Goal: Task Accomplishment & Management: Complete application form

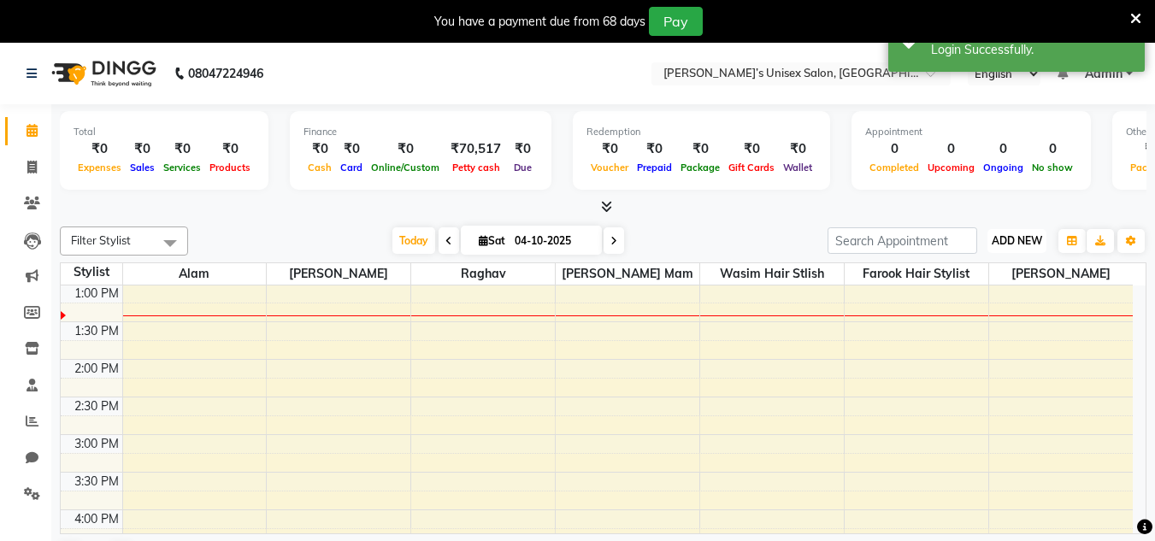
click at [1041, 238] on span "ADD NEW" at bounding box center [1017, 240] width 50 height 13
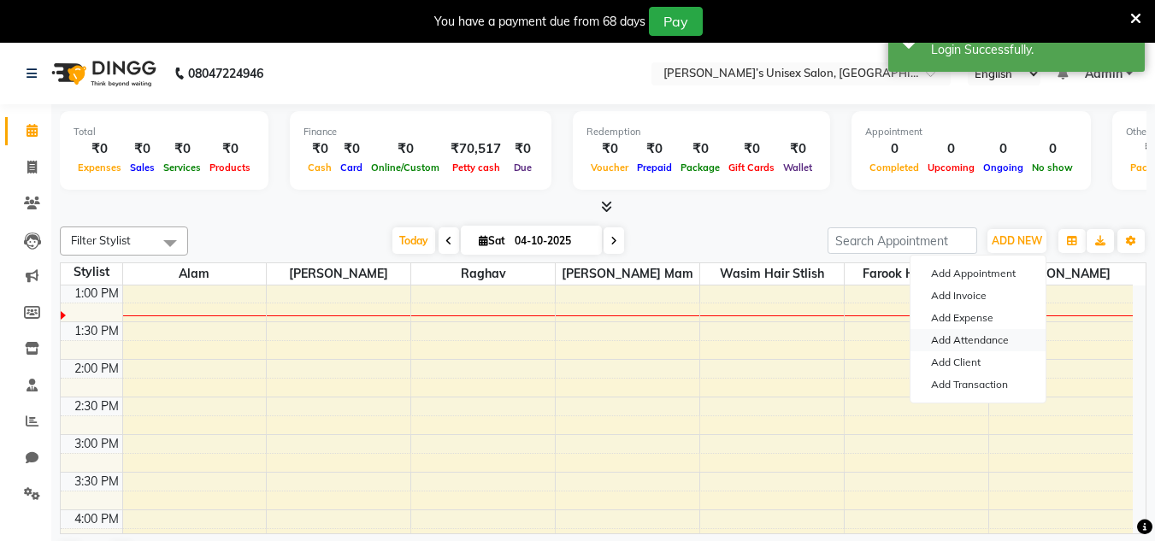
click at [1014, 338] on link "Add Attendance" at bounding box center [977, 340] width 135 height 22
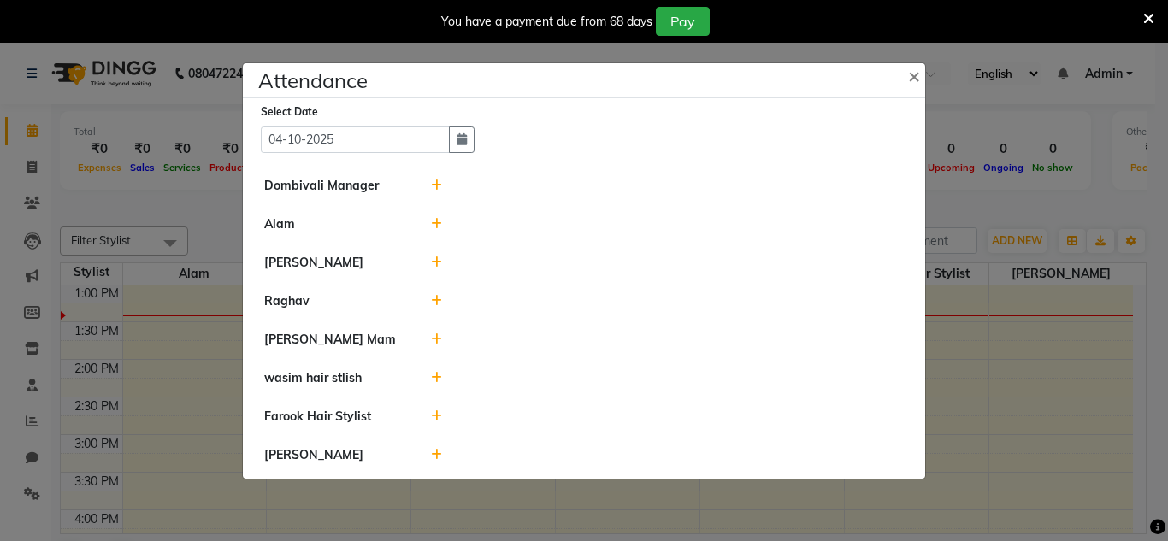
click at [986, 152] on ngb-modal-window "Attendance × Select Date [DATE] Dombivali Manager [PERSON_NAME] [PERSON_NAME] M…" at bounding box center [584, 270] width 1168 height 541
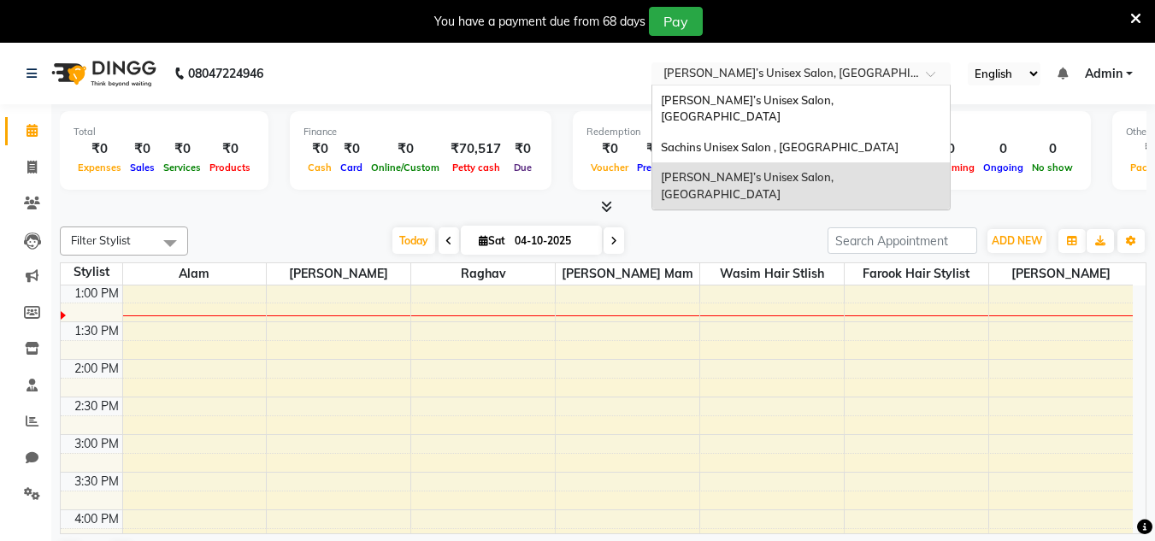
click at [745, 62] on div "Select Location × [PERSON_NAME][GEOGRAPHIC_DATA], [GEOGRAPHIC_DATA]" at bounding box center [800, 73] width 299 height 23
click at [758, 140] on span "Sachins Unisex Salon , [GEOGRAPHIC_DATA]" at bounding box center [780, 147] width 238 height 14
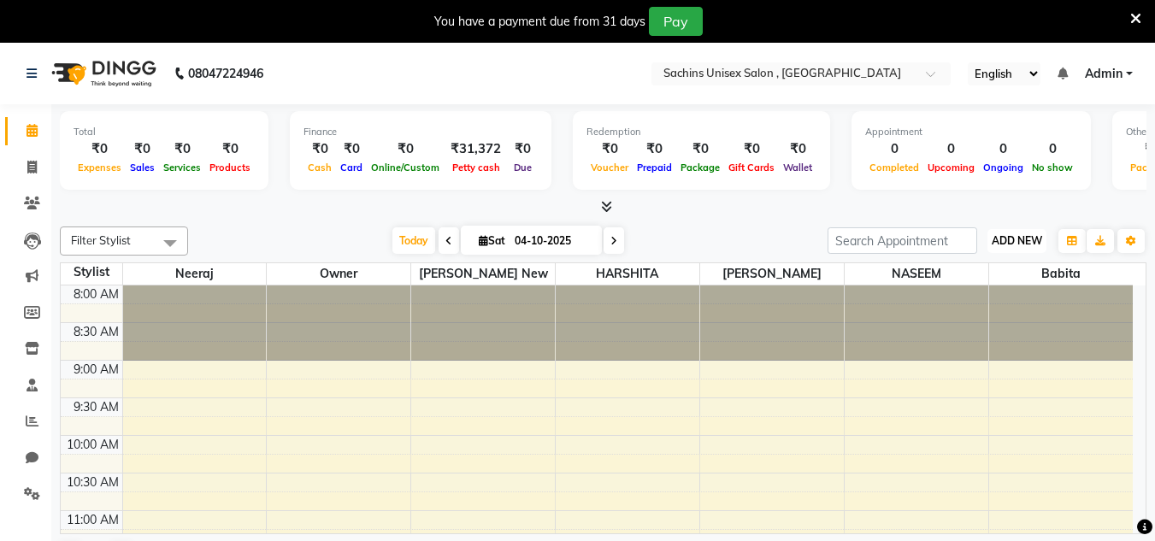
click at [1020, 246] on span "ADD NEW" at bounding box center [1017, 240] width 50 height 13
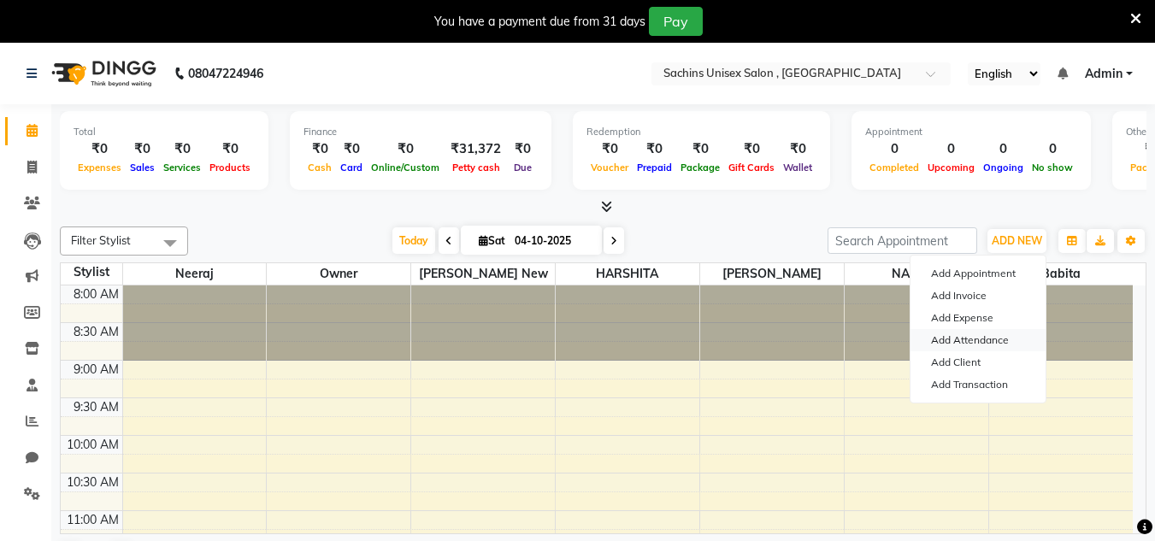
click at [985, 342] on link "Add Attendance" at bounding box center [977, 340] width 135 height 22
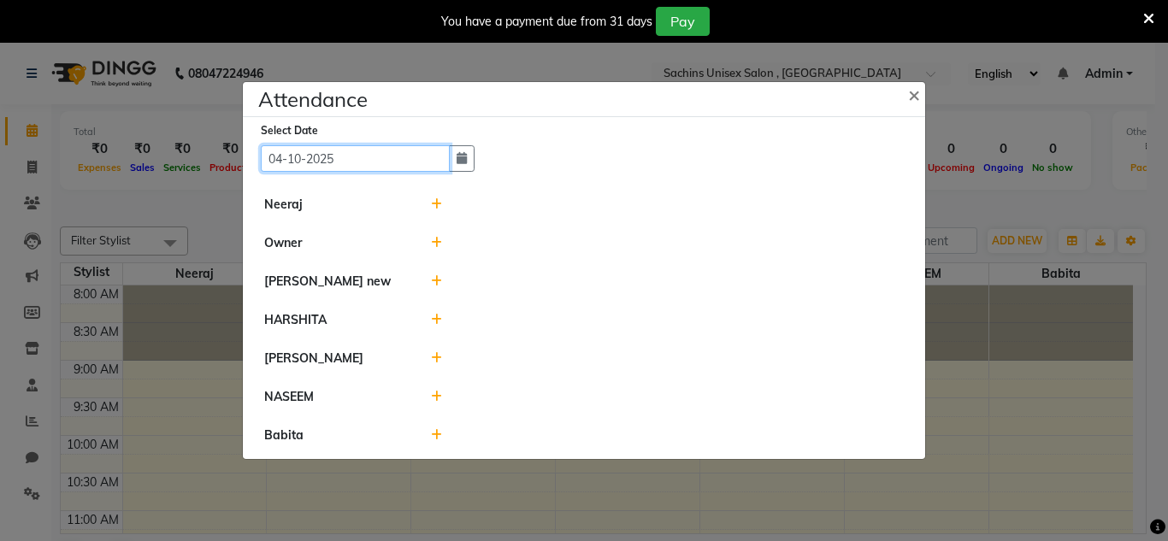
click at [430, 157] on input "04-10-2025" at bounding box center [355, 158] width 189 height 26
select select "10"
select select "2025"
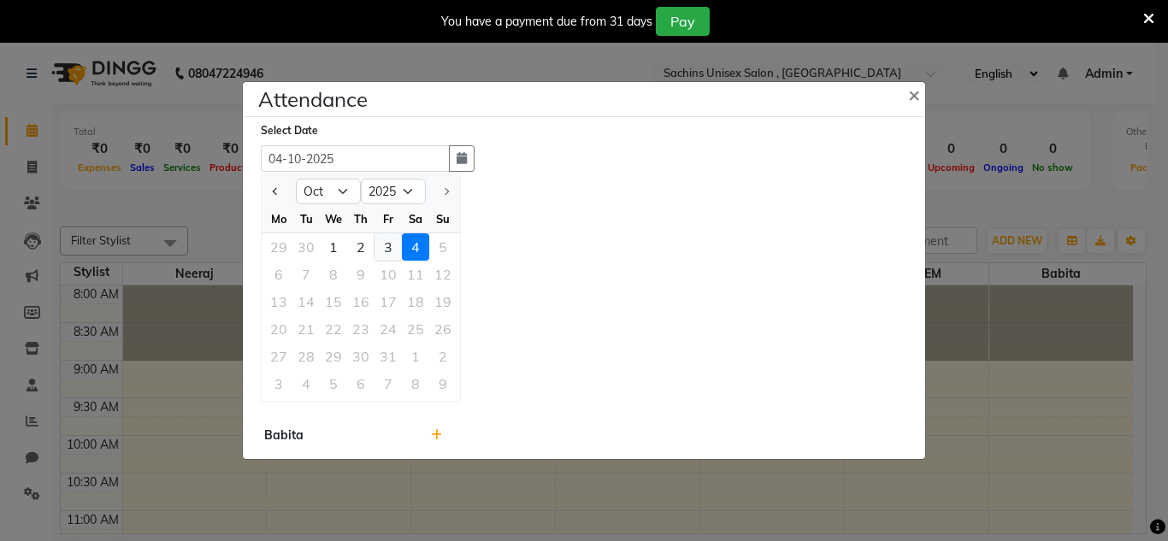
click at [396, 239] on div "3" at bounding box center [387, 246] width 27 height 27
type input "03-10-2025"
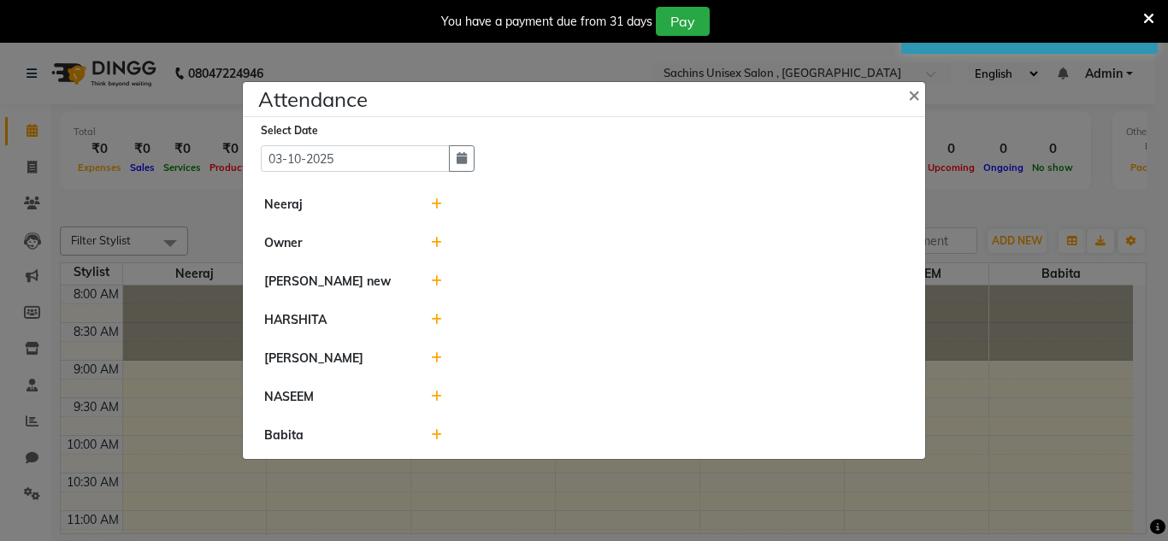
click at [433, 206] on icon at bounding box center [436, 204] width 11 height 12
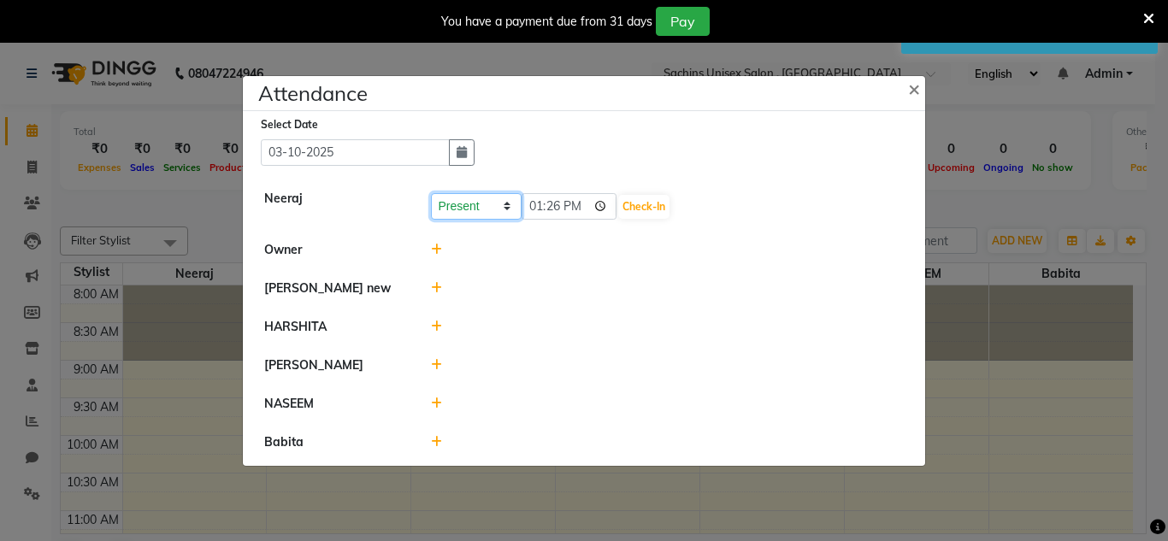
click at [494, 201] on select "Present Absent Late Half Day Weekly Off" at bounding box center [476, 206] width 91 height 26
select select "A"
click at [431, 193] on select "Present Absent Late Half Day Weekly Off" at bounding box center [476, 206] width 91 height 26
click at [526, 203] on button "Save" at bounding box center [539, 207] width 33 height 24
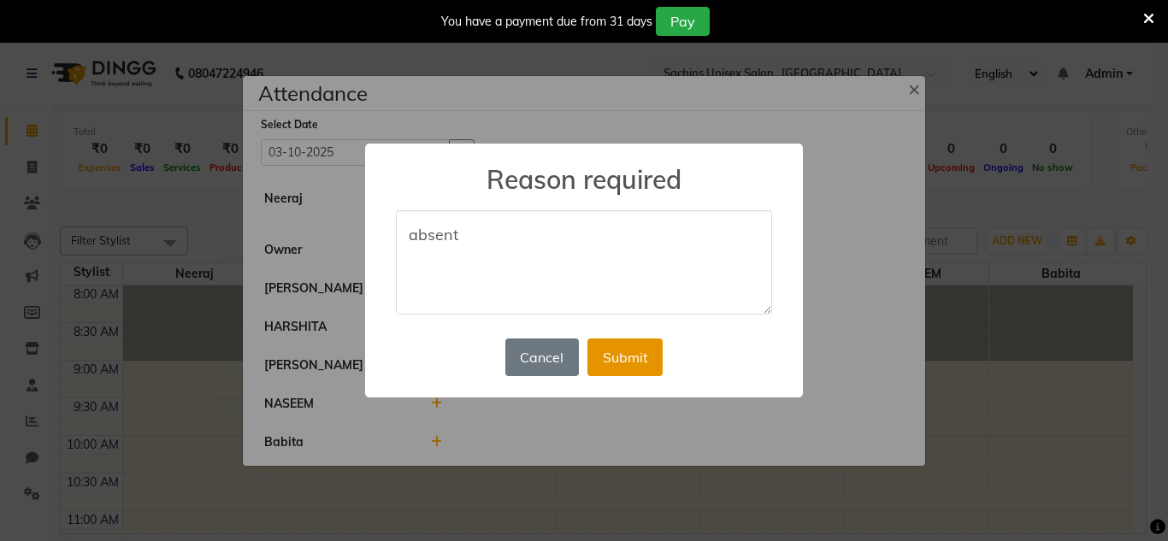
type textarea "absent"
click at [614, 362] on button "Submit" at bounding box center [624, 357] width 75 height 38
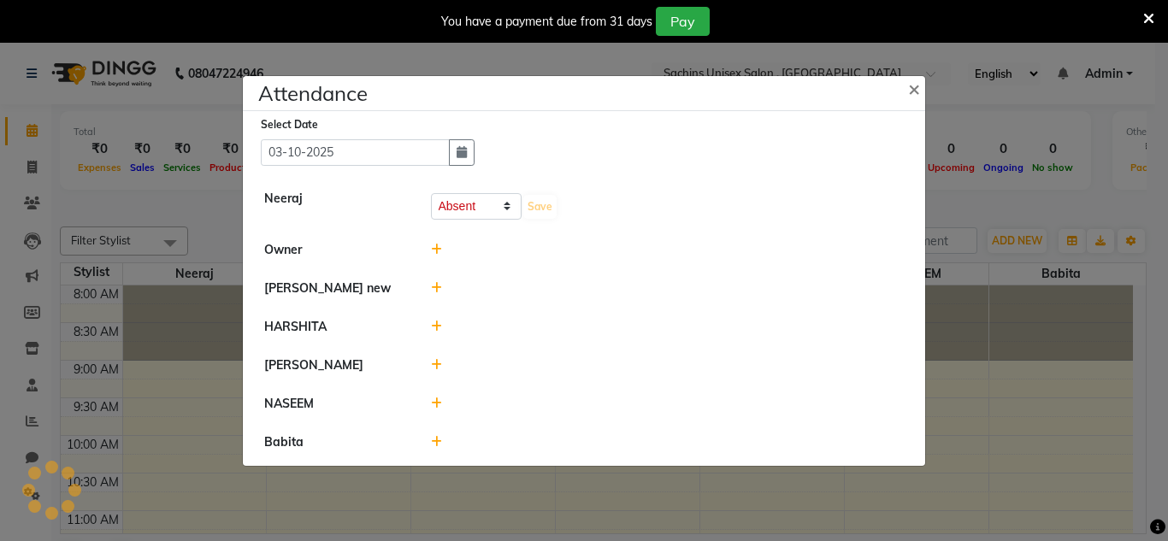
select select "A"
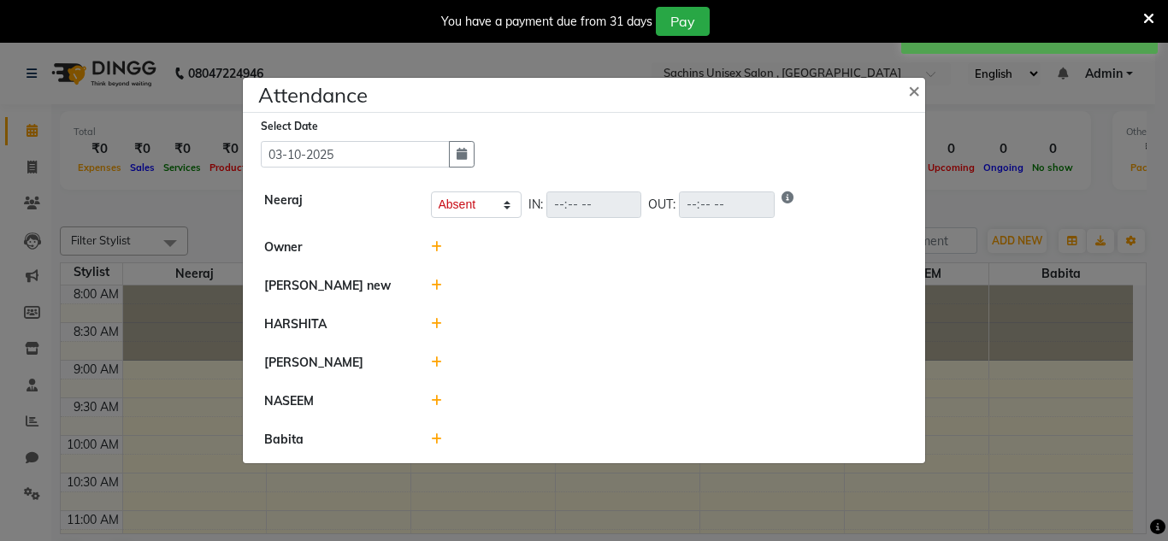
click at [434, 287] on icon at bounding box center [436, 286] width 11 height 12
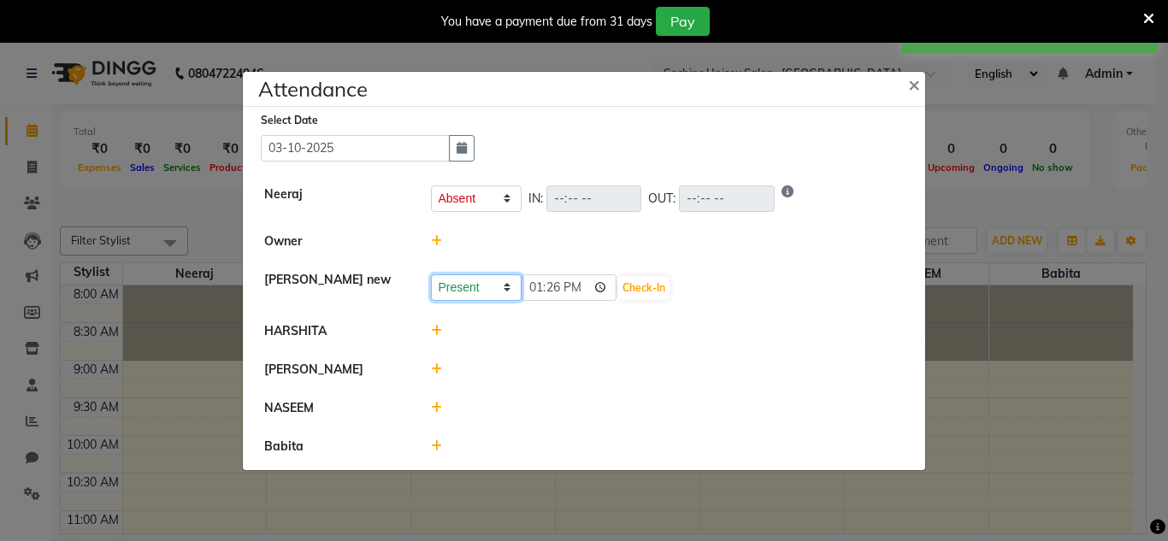
click at [486, 280] on select "Present Absent Late Half Day Weekly Off" at bounding box center [476, 287] width 91 height 26
select select "A"
click at [431, 274] on select "Present Absent Late Half Day Weekly Off" at bounding box center [476, 287] width 91 height 26
click at [540, 291] on button "Save" at bounding box center [539, 288] width 33 height 24
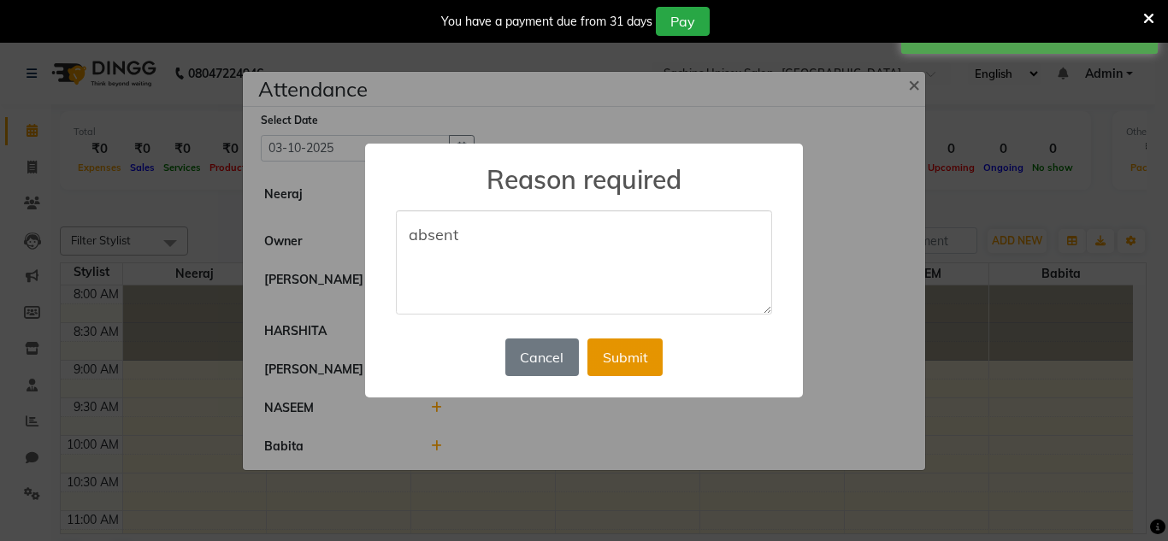
type textarea "absent"
click at [624, 348] on button "Submit" at bounding box center [624, 357] width 75 height 38
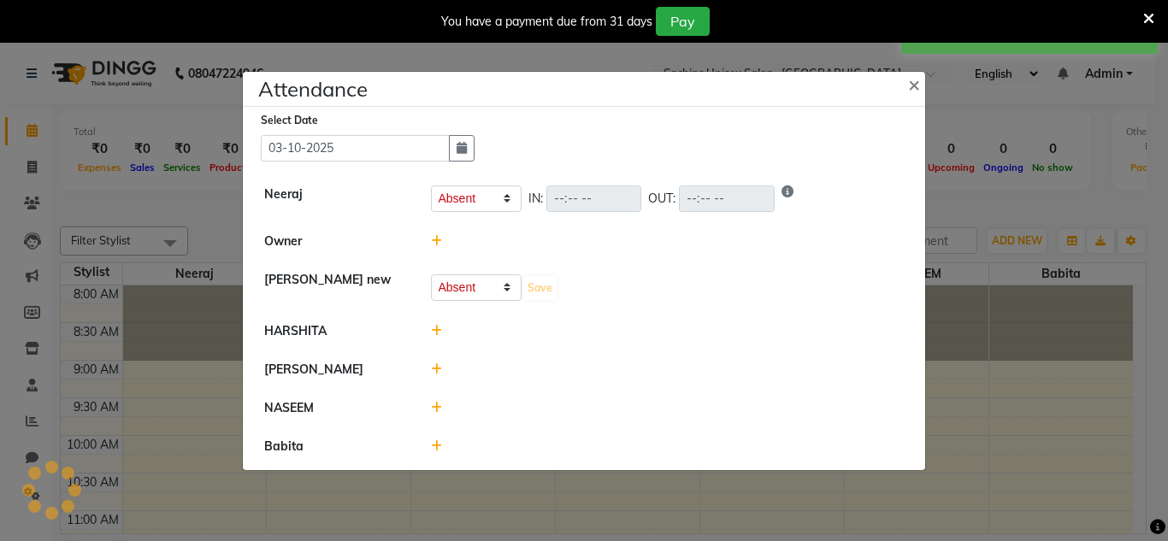
select select "A"
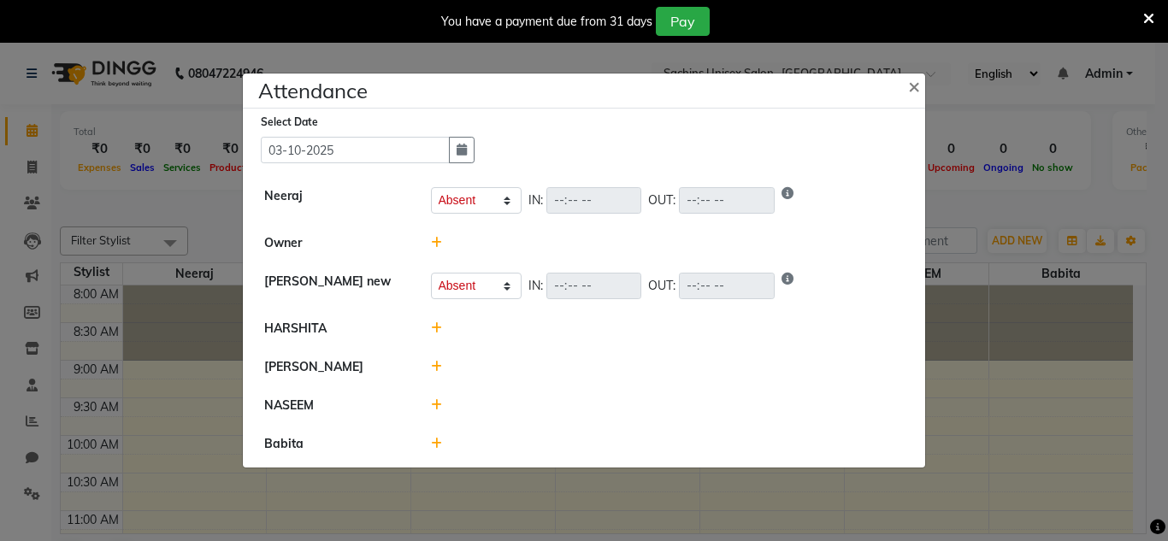
click at [438, 327] on icon at bounding box center [436, 328] width 11 height 12
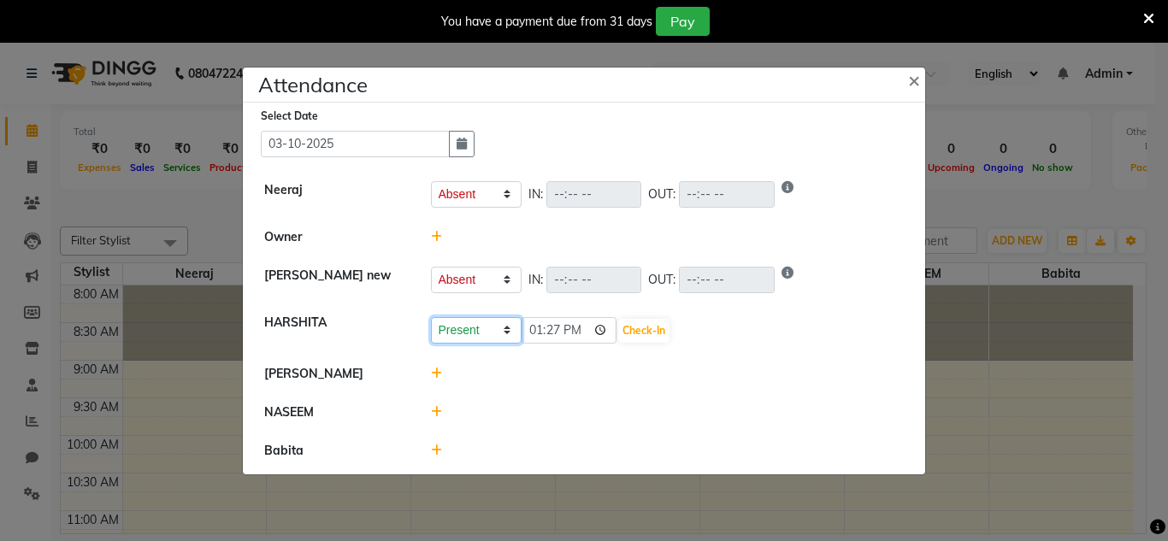
click at [468, 323] on select "Present Absent Late Half Day Weekly Off" at bounding box center [476, 330] width 91 height 26
select select "W"
click at [431, 317] on select "Present Absent Late Half Day Weekly Off" at bounding box center [476, 330] width 91 height 26
click at [530, 329] on button "Save" at bounding box center [539, 331] width 33 height 24
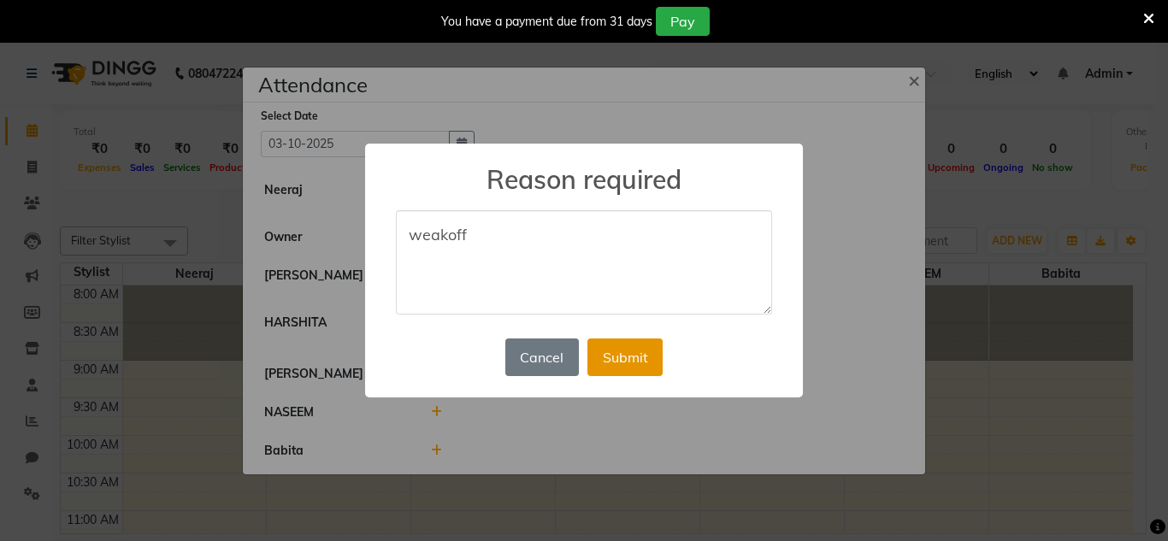
type textarea "weakoff"
click at [600, 347] on button "Submit" at bounding box center [624, 357] width 75 height 38
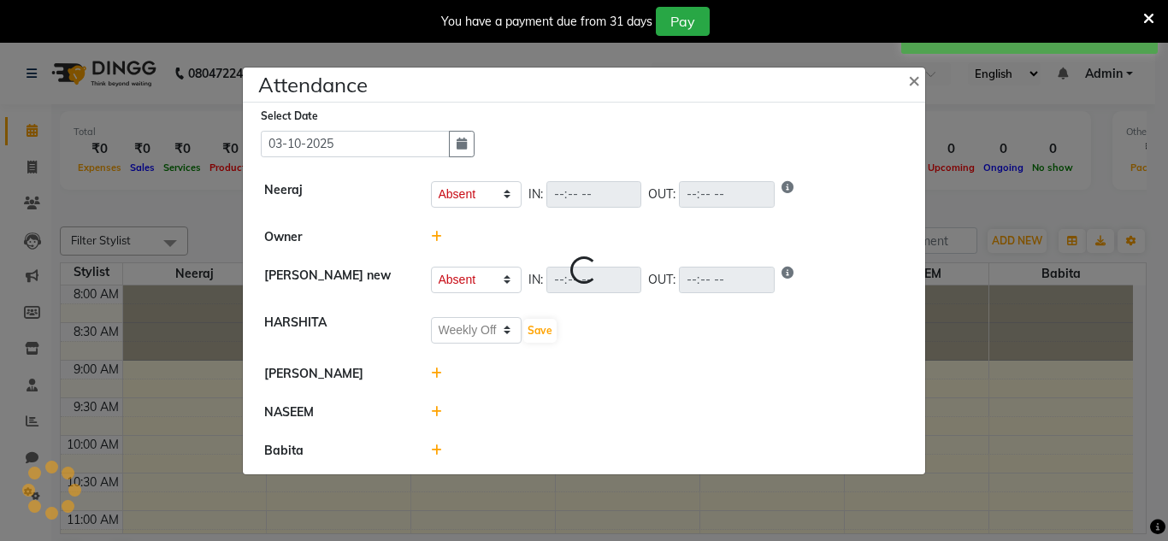
select select "A"
select select "W"
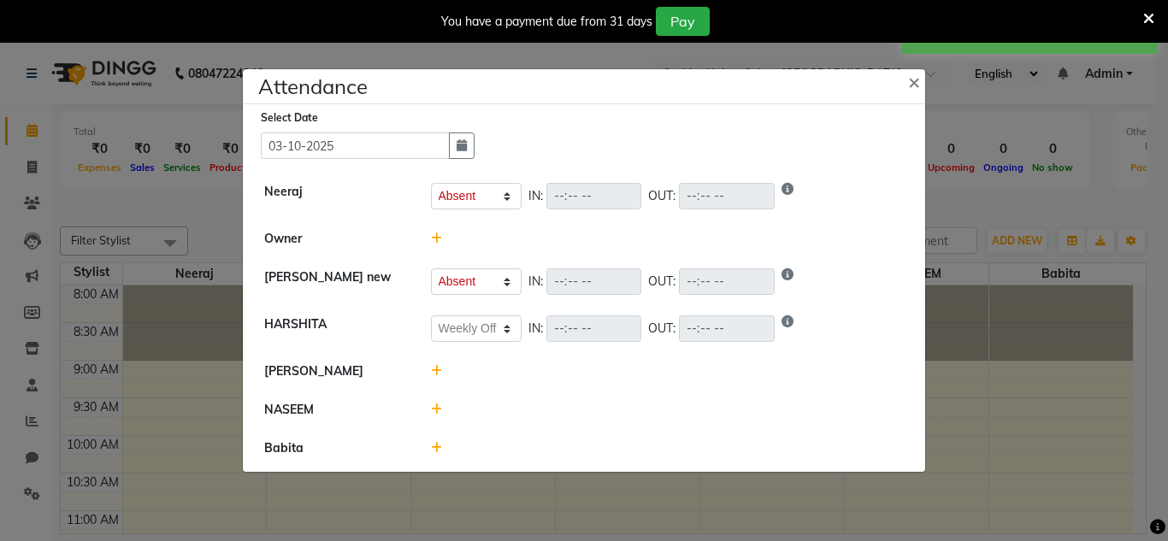
click at [433, 373] on icon at bounding box center [436, 371] width 11 height 12
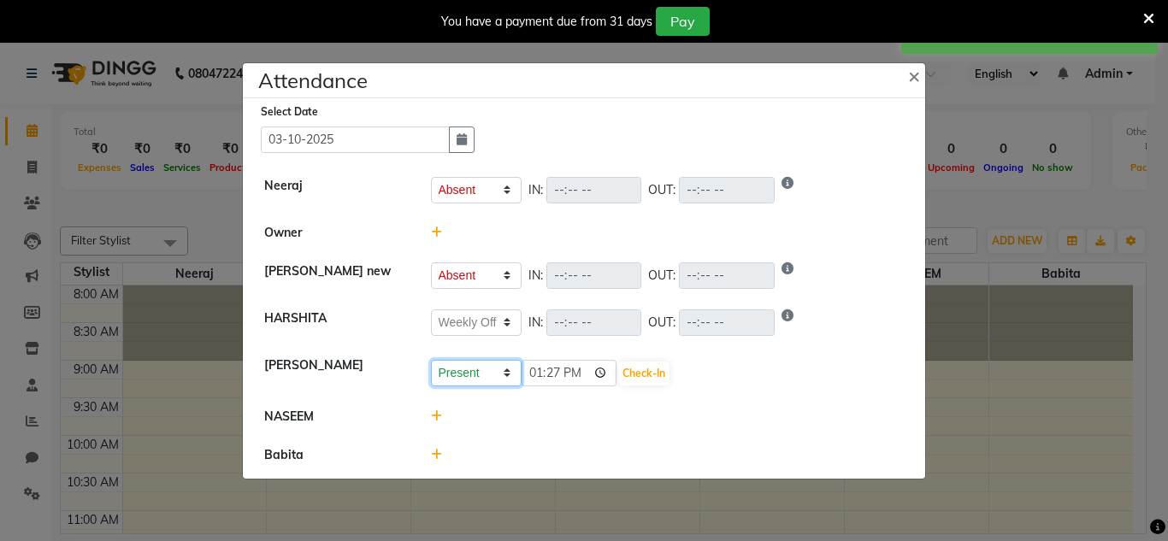
click at [503, 367] on select "Present Absent Late Half Day Weekly Off" at bounding box center [476, 373] width 91 height 26
click at [600, 408] on div at bounding box center [667, 417] width 499 height 18
click at [609, 381] on input "13:27" at bounding box center [569, 373] width 96 height 26
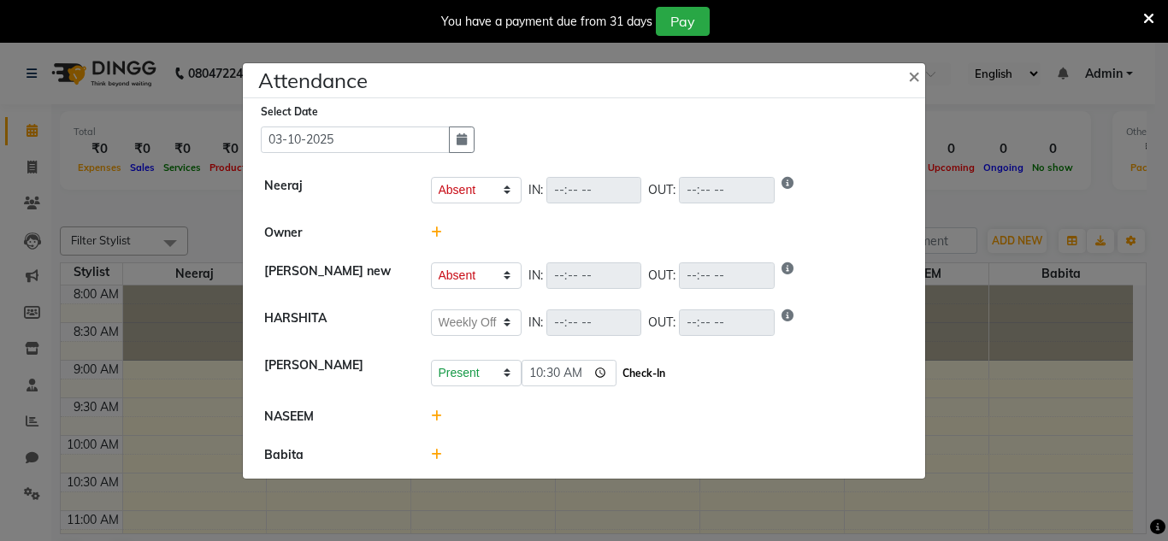
type input "10:30"
click at [665, 379] on button "Check-In" at bounding box center [643, 374] width 51 height 24
select select "A"
select select "W"
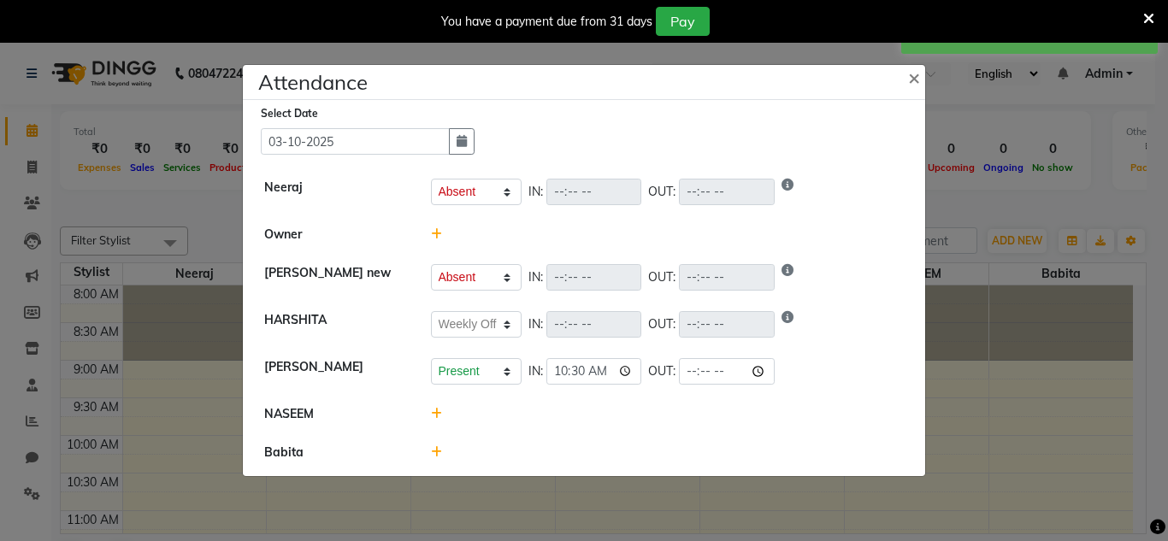
click at [436, 409] on icon at bounding box center [436, 414] width 11 height 12
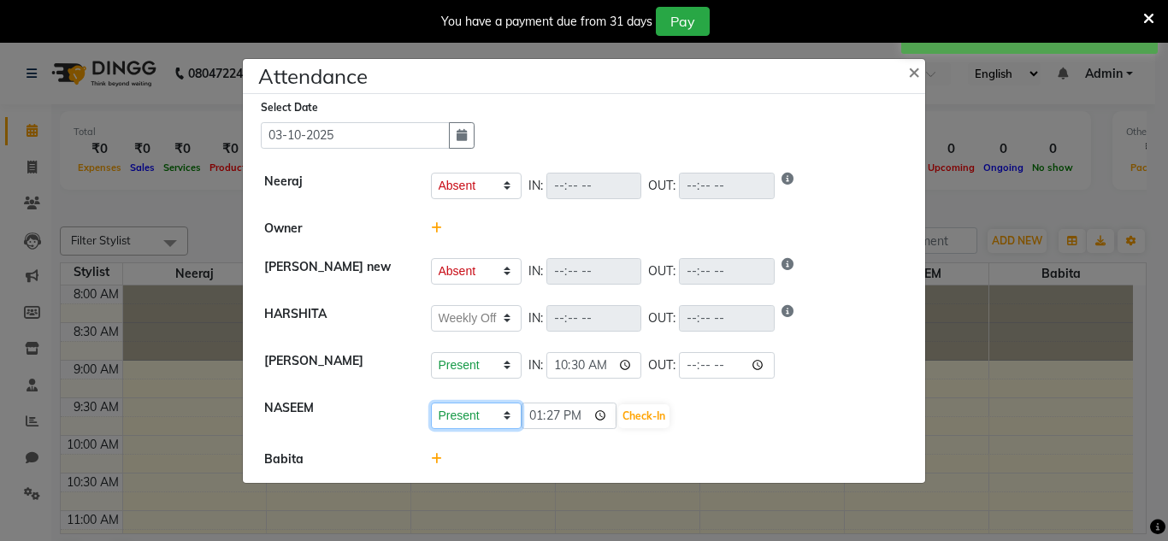
click at [496, 413] on select "Present Absent Late Half Day Weekly Off" at bounding box center [476, 416] width 91 height 26
select select "A"
click at [431, 403] on select "Present Absent Late Half Day Weekly Off" at bounding box center [476, 416] width 91 height 26
click at [542, 414] on button "Save" at bounding box center [539, 416] width 33 height 24
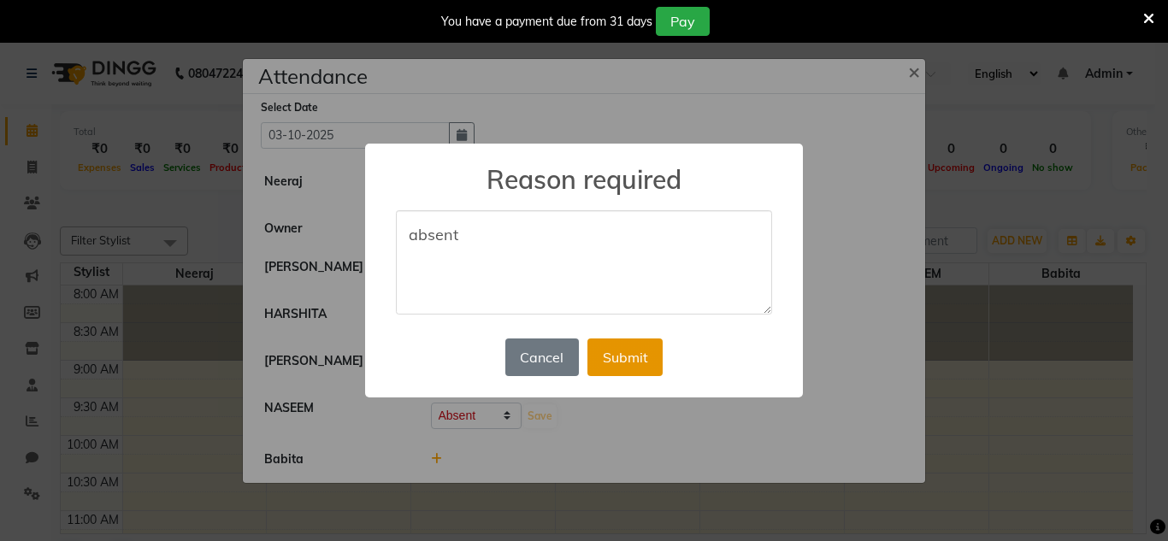
type textarea "absent"
click at [625, 344] on button "Submit" at bounding box center [624, 357] width 75 height 38
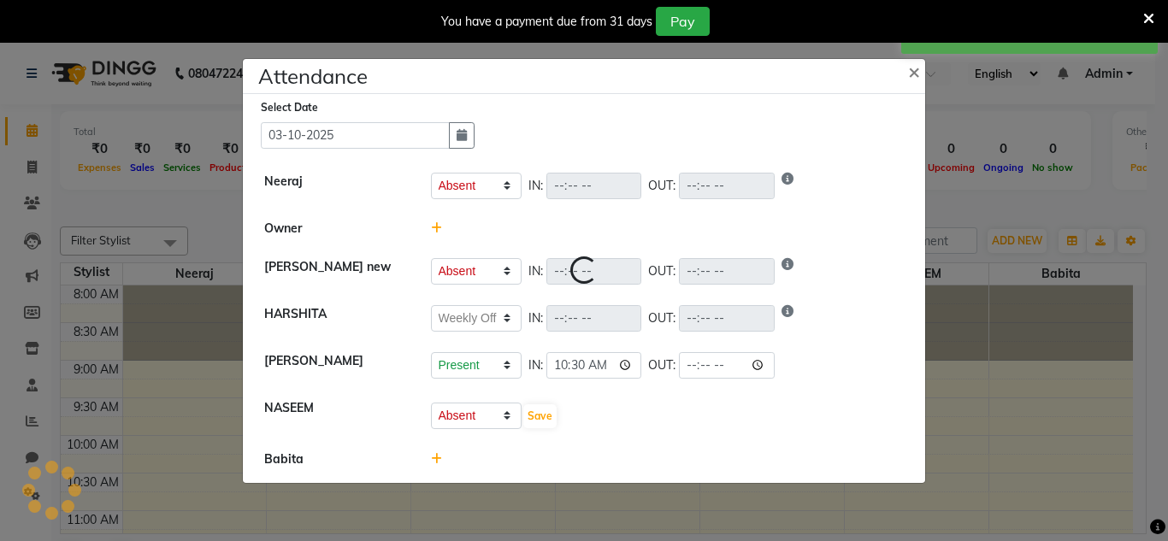
select select "A"
select select "W"
select select "A"
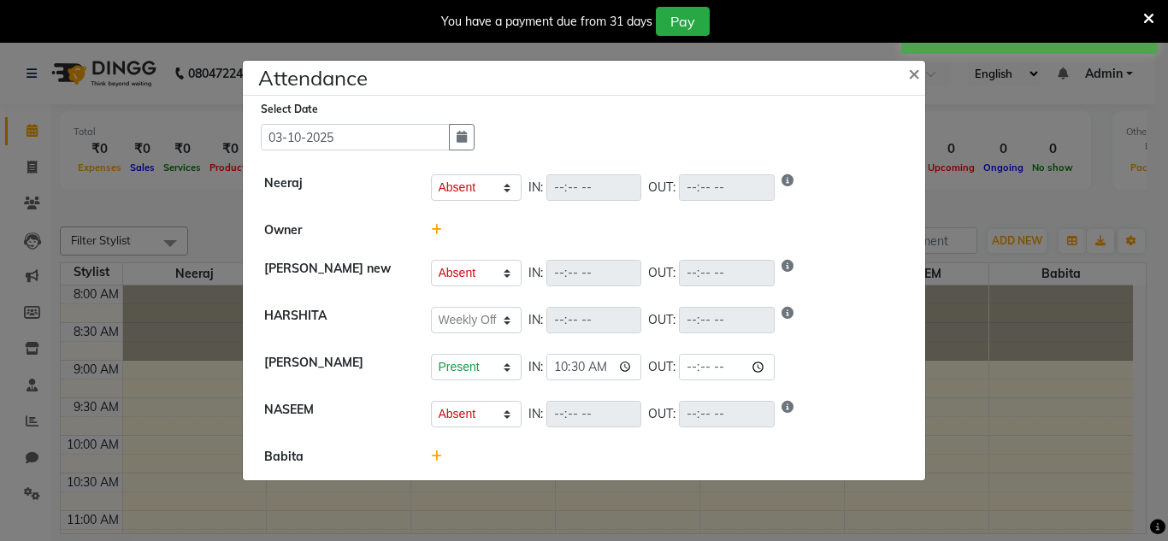
click at [438, 453] on icon at bounding box center [436, 456] width 11 height 12
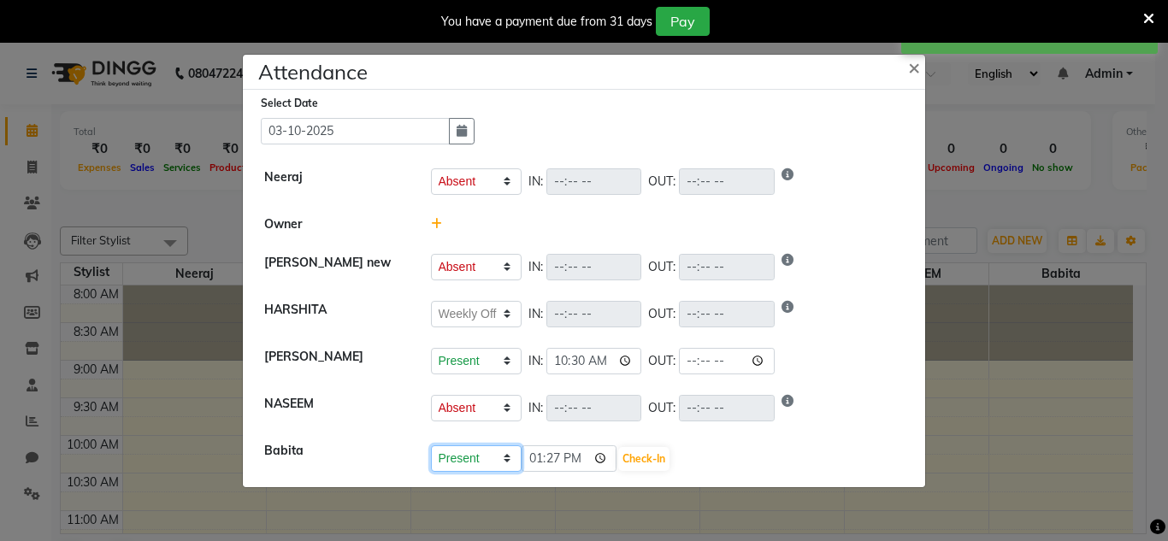
click at [498, 455] on select "Present Absent Late Half Day Weekly Off" at bounding box center [476, 458] width 91 height 26
click at [431, 445] on select "Present Absent Late Half Day Weekly Off" at bounding box center [476, 458] width 91 height 26
click at [595, 442] on div "Present Absent Late Half Day Weekly Off 13:27 Check-In" at bounding box center [667, 457] width 499 height 31
click at [597, 458] on input "13:27" at bounding box center [569, 458] width 96 height 26
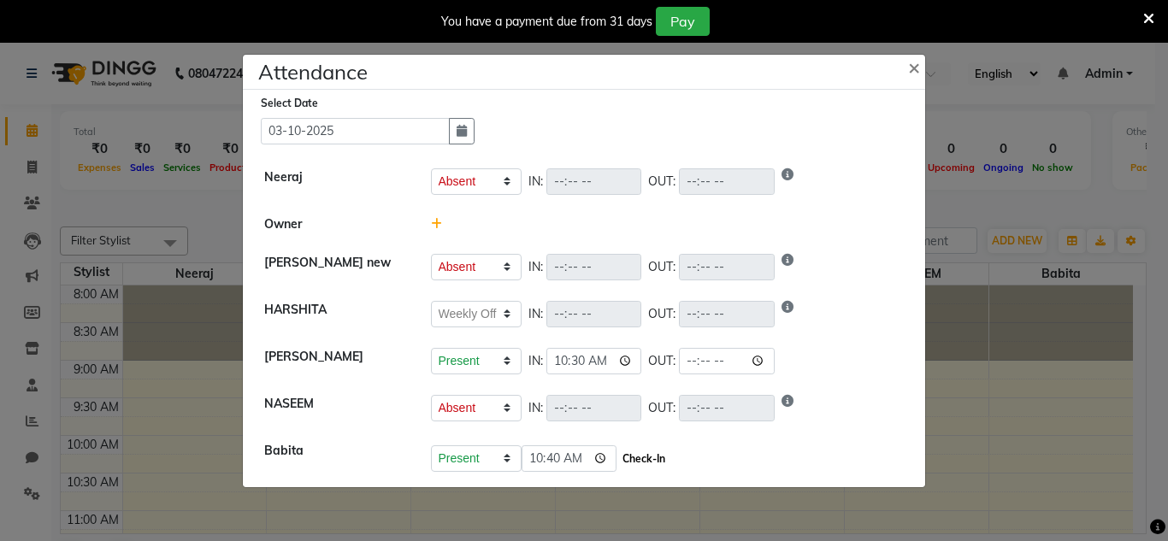
type input "10:40"
click at [650, 452] on button "Check-In" at bounding box center [643, 459] width 51 height 24
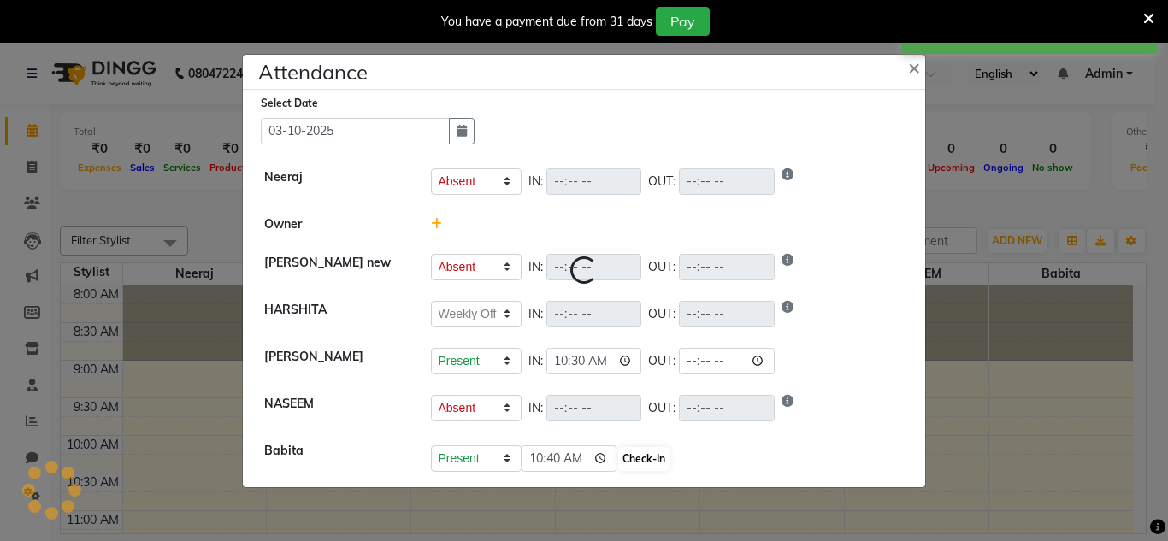
select select "A"
select select "W"
select select "A"
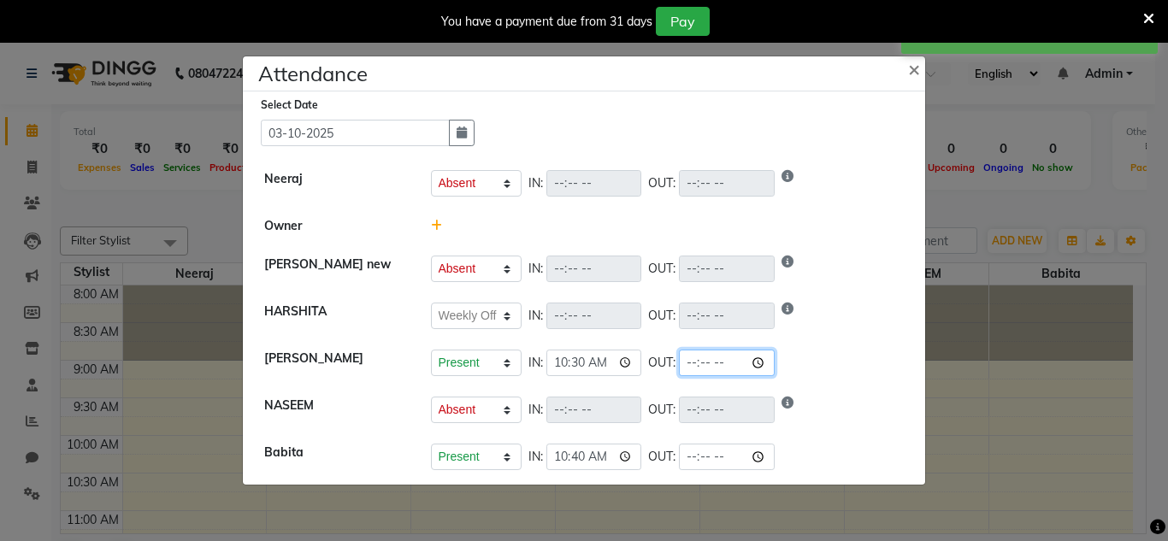
click at [762, 366] on input "time" at bounding box center [727, 363] width 96 height 26
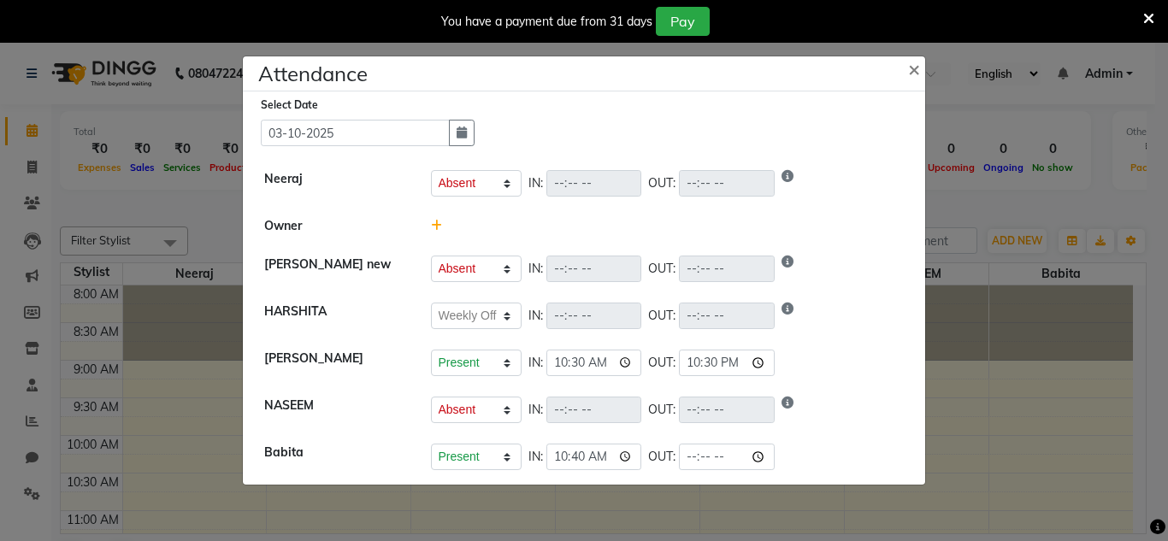
type input "22:30"
click at [897, 174] on div "Present Absent Late Half Day Weekly Off IN: OUT:" at bounding box center [668, 183] width 474 height 26
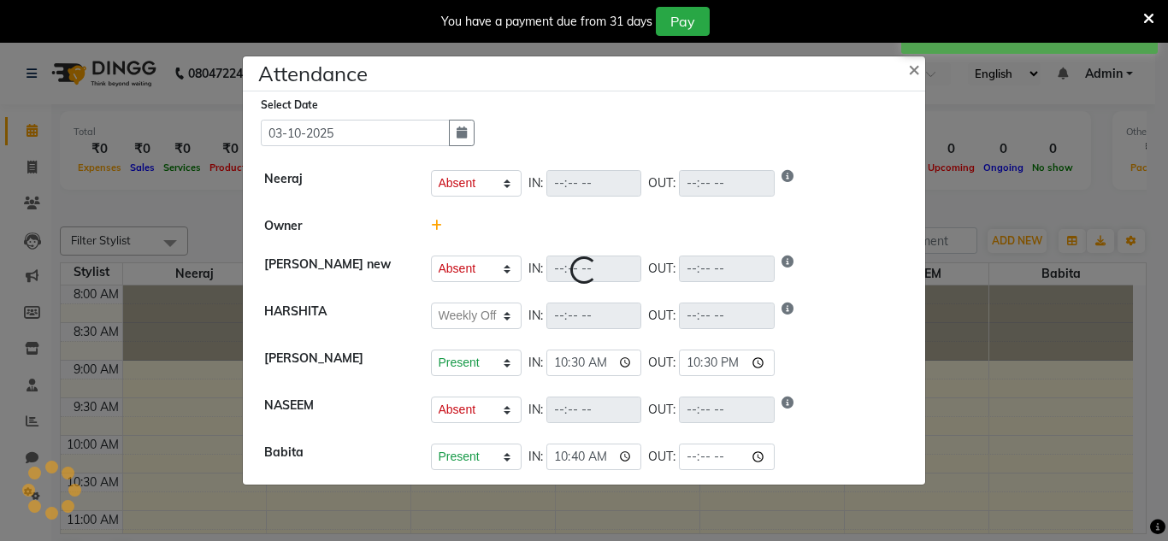
select select "A"
select select "W"
select select "A"
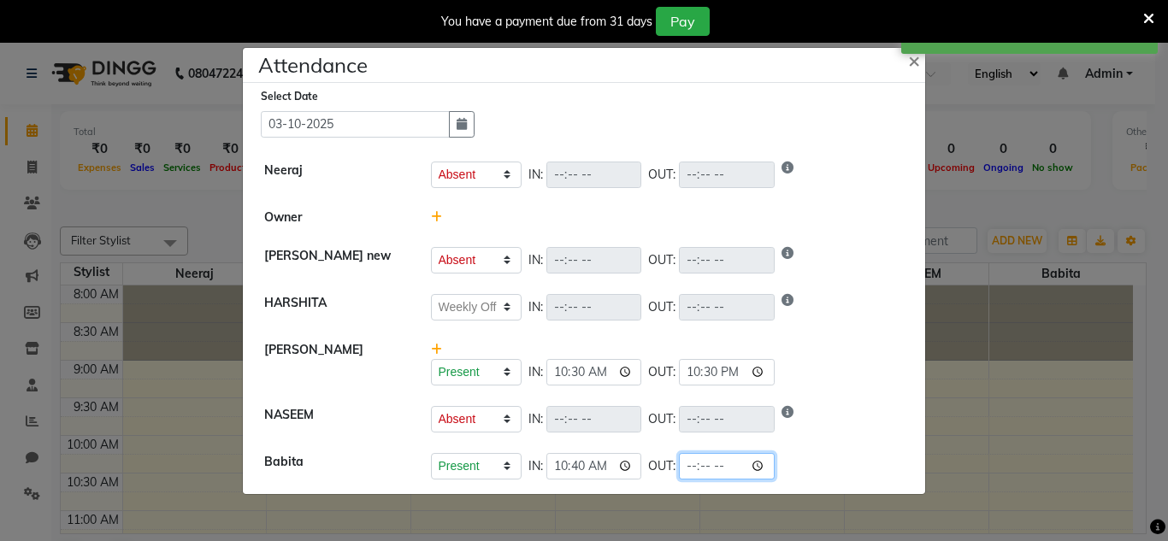
click at [765, 474] on input "time" at bounding box center [727, 466] width 96 height 26
type input "20:30"
click at [835, 285] on li "HARSHITA Present Absent Late Half Day Weekly Off IN: OUT:" at bounding box center [584, 308] width 674 height 48
select select "A"
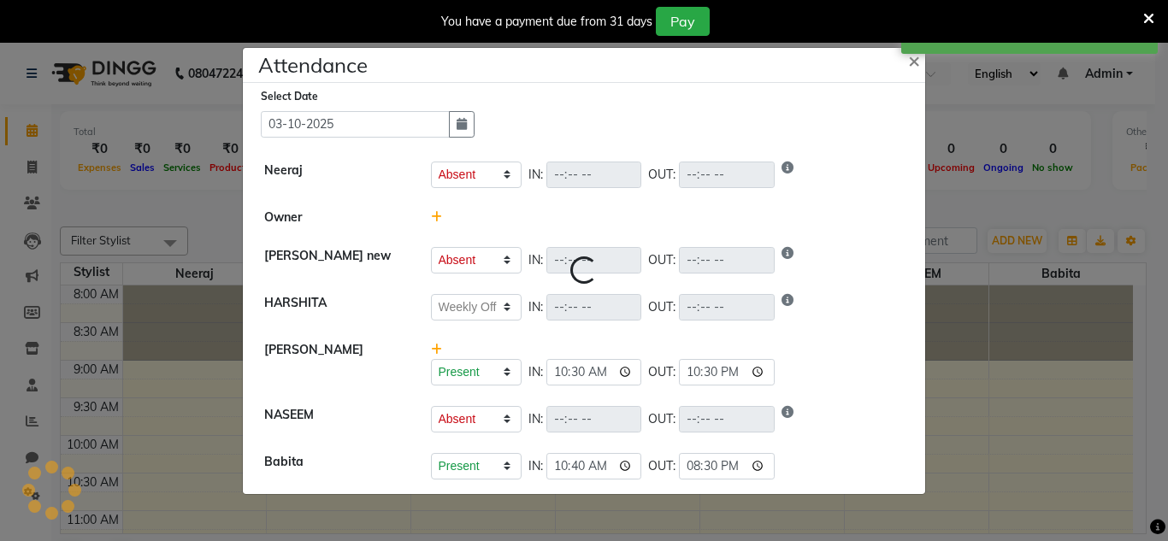
select select "W"
select select "A"
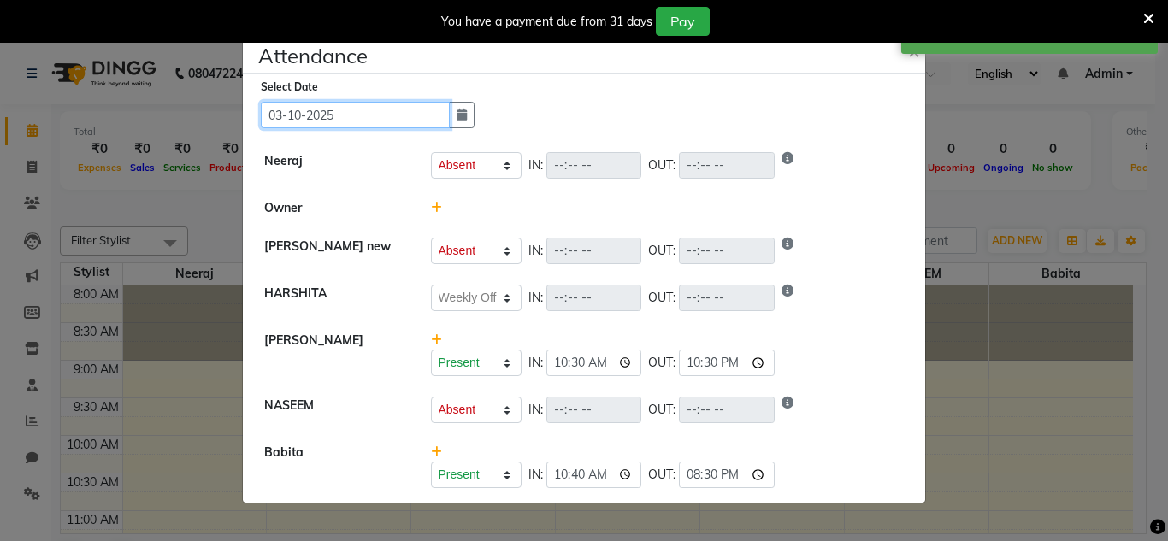
click at [360, 105] on input "03-10-2025" at bounding box center [355, 115] width 189 height 26
select select "10"
select select "2025"
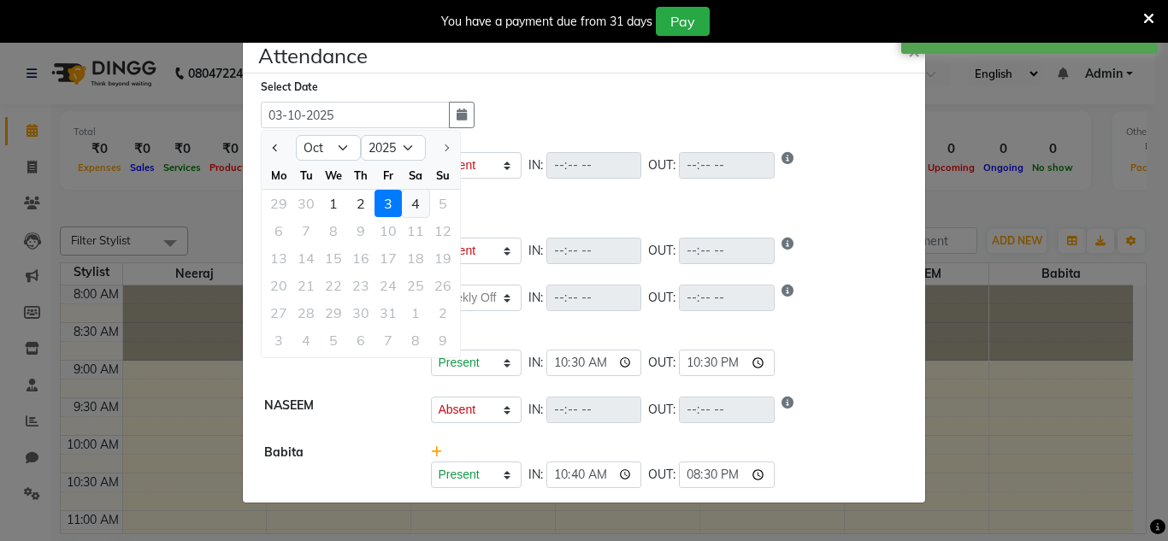
click at [425, 207] on div "4" at bounding box center [415, 203] width 27 height 27
type input "04-10-2025"
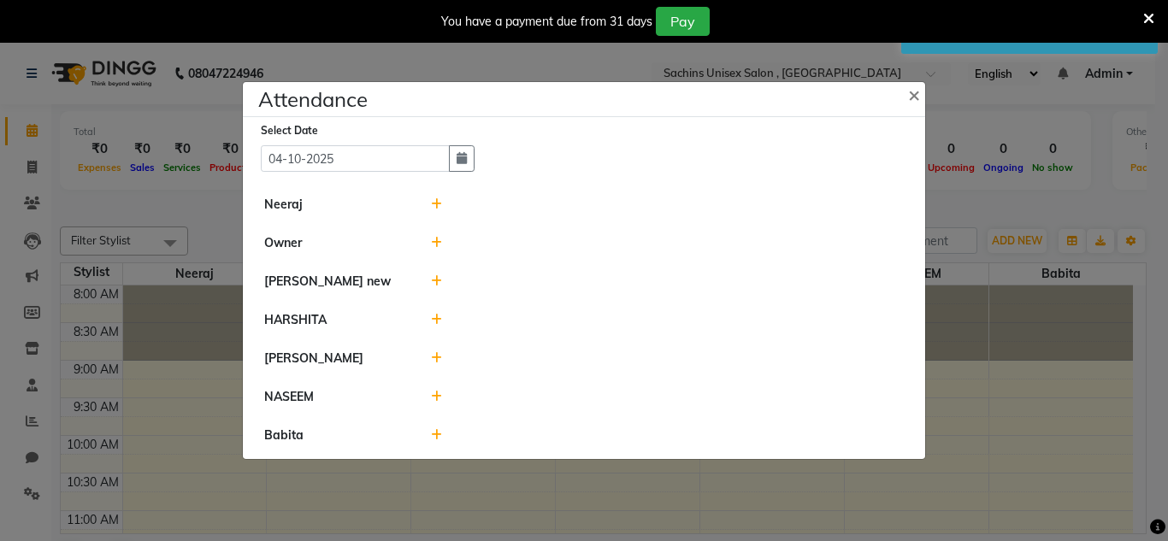
click at [426, 197] on div at bounding box center [667, 205] width 499 height 18
click at [433, 204] on icon at bounding box center [436, 204] width 11 height 12
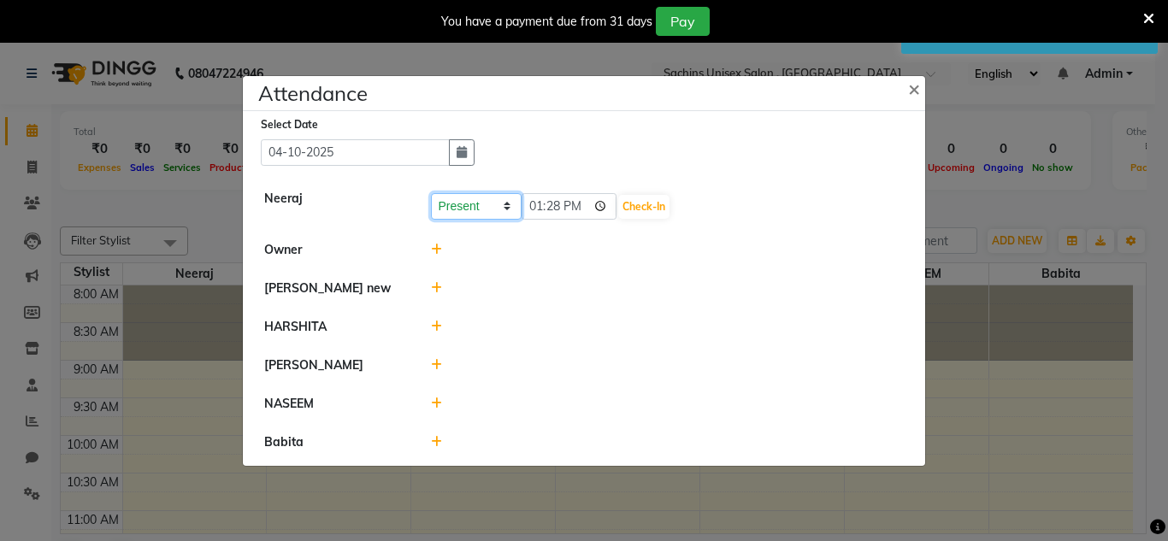
click at [486, 207] on select "Present Absent Late Half Day Weekly Off" at bounding box center [476, 206] width 91 height 26
select select "A"
click at [431, 193] on select "Present Absent Late Half Day Weekly Off" at bounding box center [476, 206] width 91 height 26
click at [547, 209] on button "Save" at bounding box center [539, 207] width 33 height 24
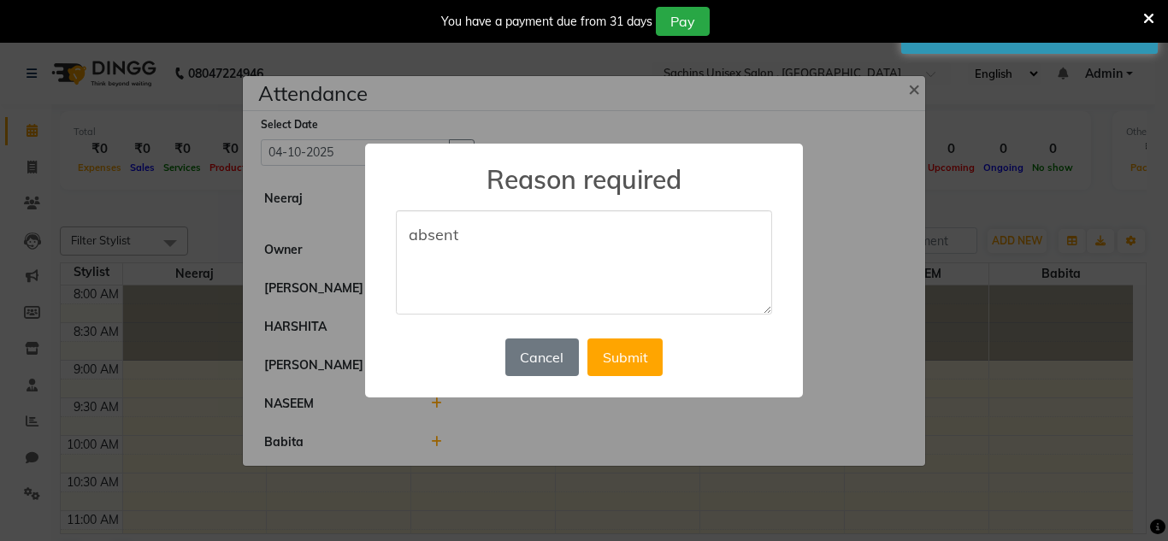
type textarea "absent"
click at [641, 381] on div "× Reason required absent Cancel No Submit" at bounding box center [584, 271] width 438 height 254
click at [641, 353] on button "Submit" at bounding box center [624, 357] width 75 height 38
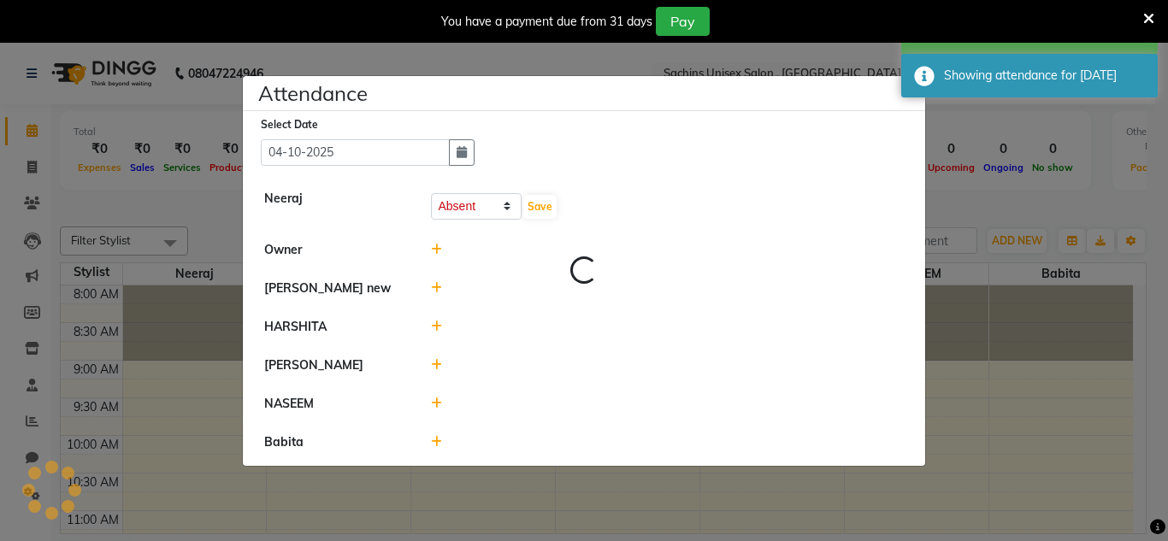
select select "A"
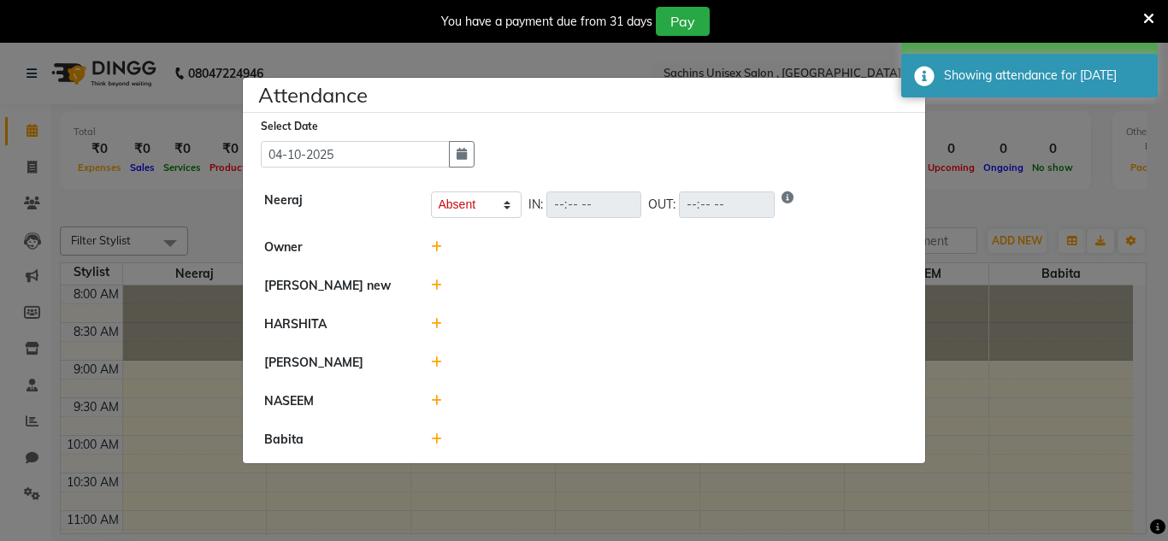
click at [438, 290] on icon at bounding box center [436, 286] width 11 height 12
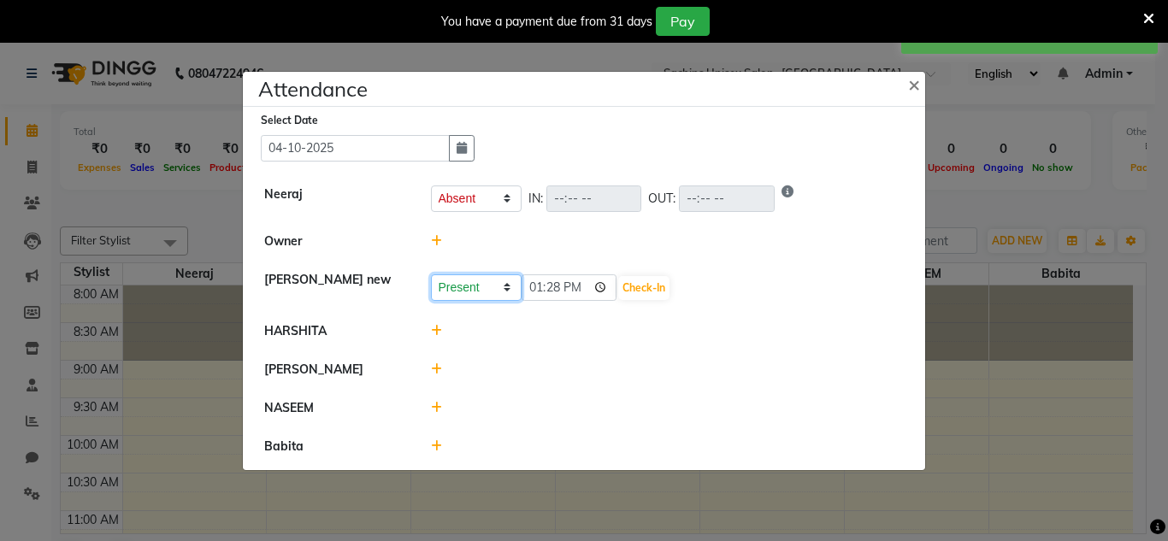
click at [496, 281] on select "Present Absent Late Half Day Weekly Off" at bounding box center [476, 287] width 91 height 26
select select "A"
click at [431, 274] on select "Present Absent Late Half Day Weekly Off" at bounding box center [476, 287] width 91 height 26
click at [550, 280] on button "Save" at bounding box center [539, 288] width 33 height 24
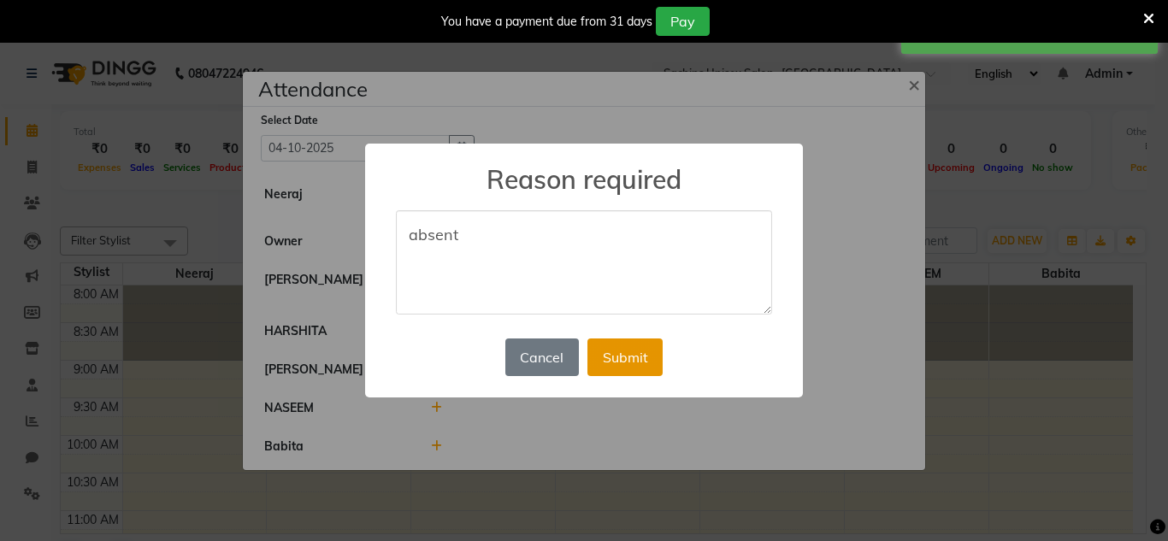
type textarea "absent"
click at [652, 349] on button "Submit" at bounding box center [624, 357] width 75 height 38
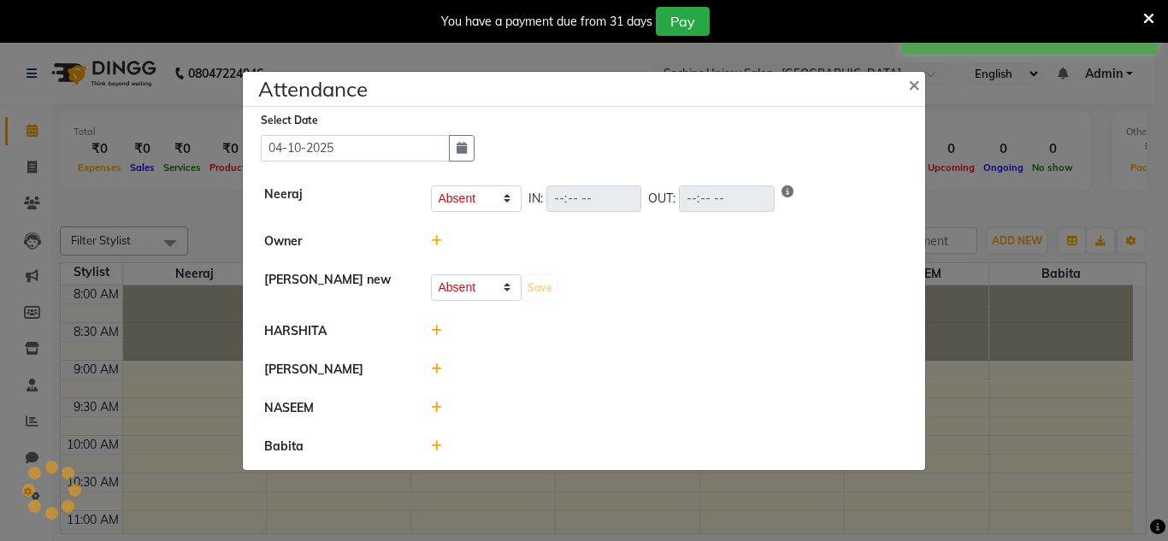
select select "A"
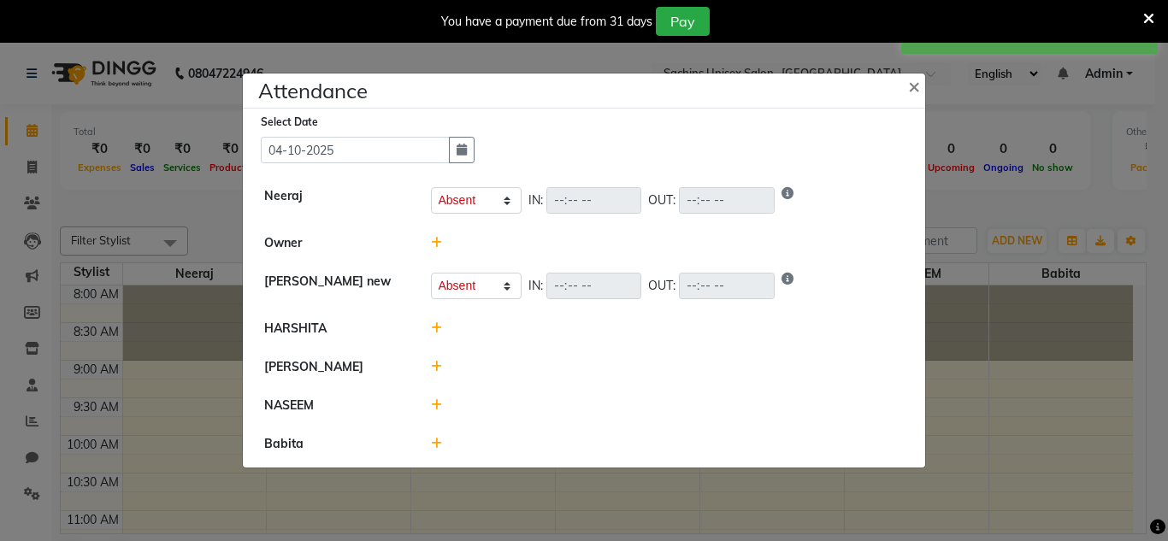
click at [440, 327] on icon at bounding box center [436, 328] width 11 height 12
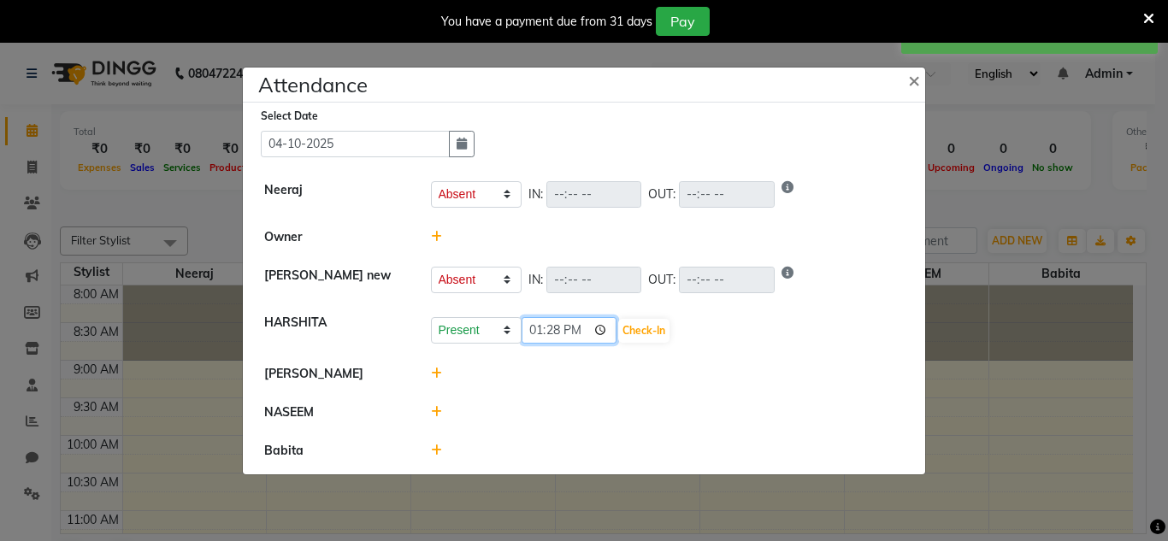
click at [606, 327] on input "13:28" at bounding box center [569, 330] width 96 height 26
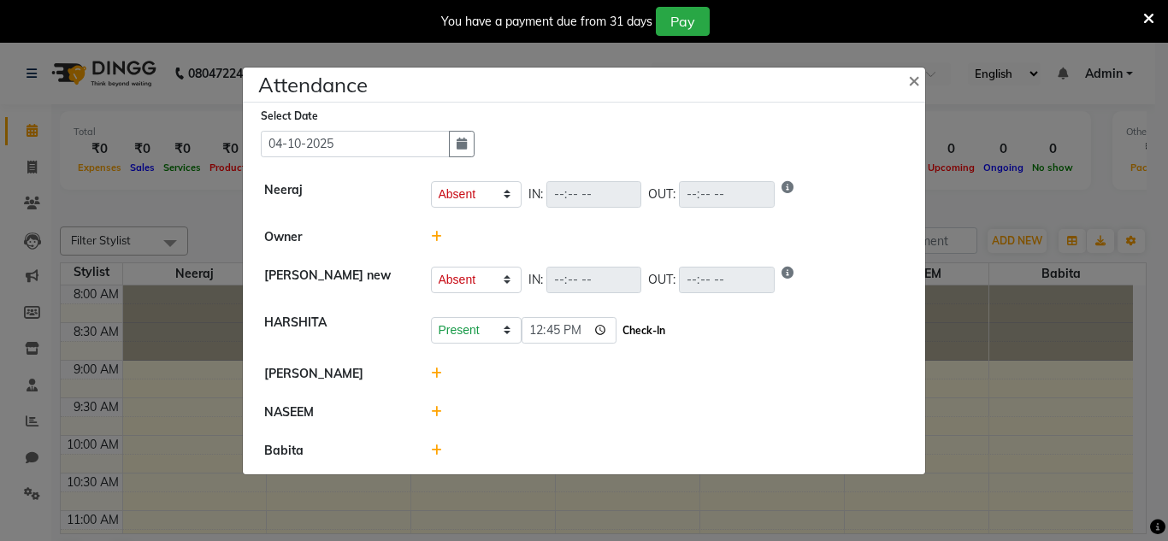
type input "12:45"
click at [661, 327] on button "Check-In" at bounding box center [643, 331] width 51 height 24
select select "A"
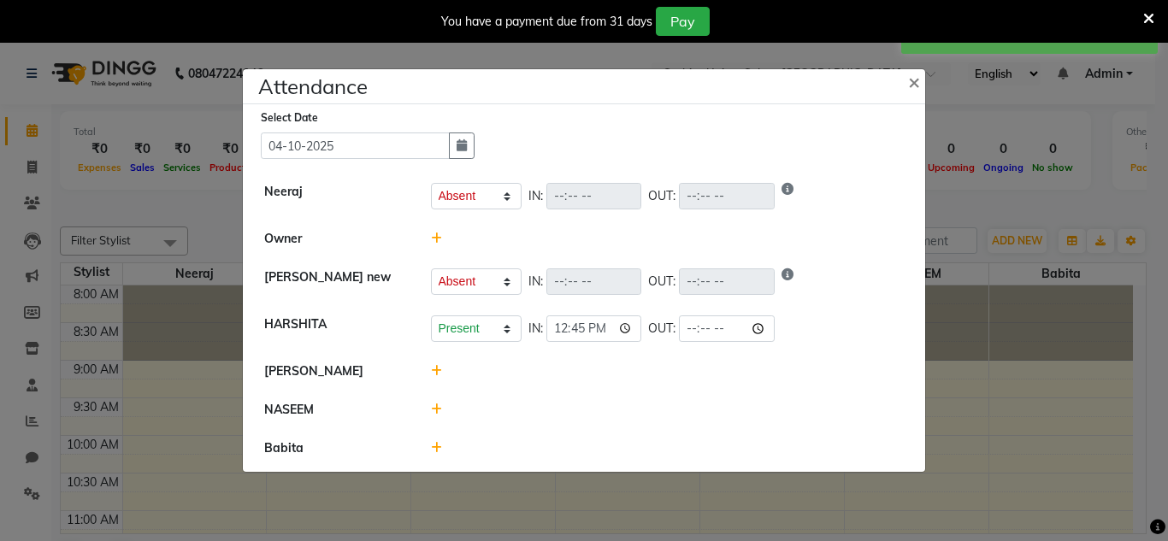
click at [434, 372] on icon at bounding box center [436, 371] width 11 height 12
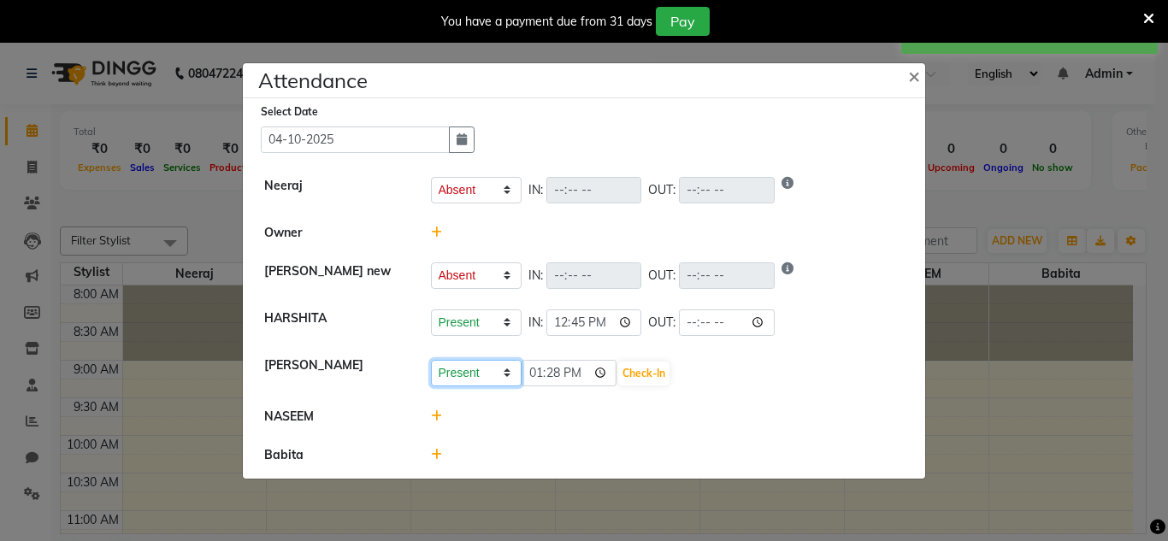
click at [490, 375] on select "Present Absent Late Half Day Weekly Off" at bounding box center [476, 373] width 91 height 26
click at [615, 362] on input "13:28" at bounding box center [569, 373] width 96 height 26
click at [597, 377] on input "13:28" at bounding box center [569, 373] width 96 height 26
type input "10:30"
click at [658, 376] on button "Check-In" at bounding box center [643, 374] width 51 height 24
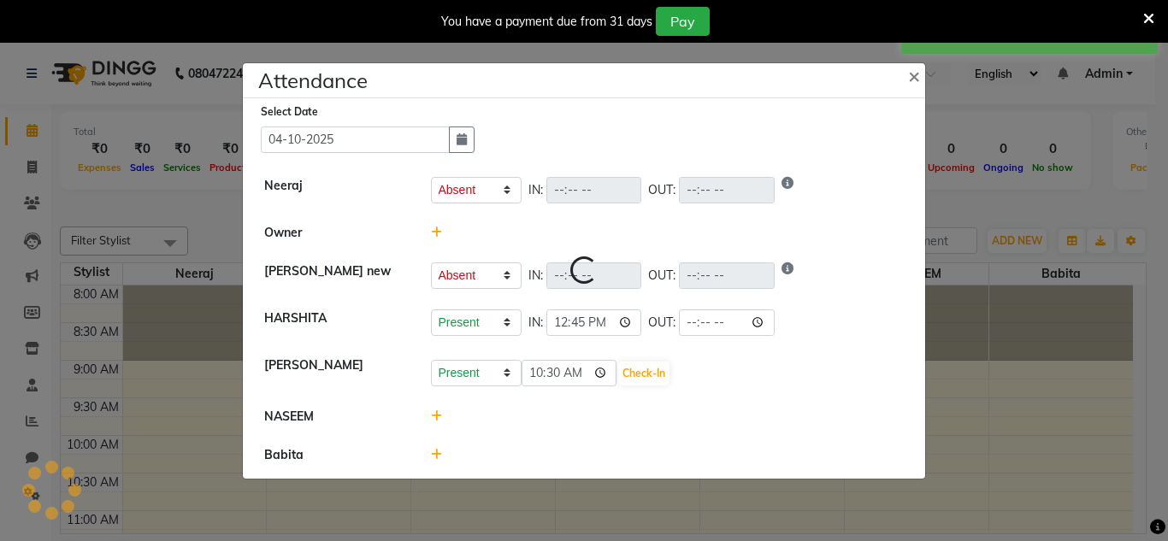
select select "A"
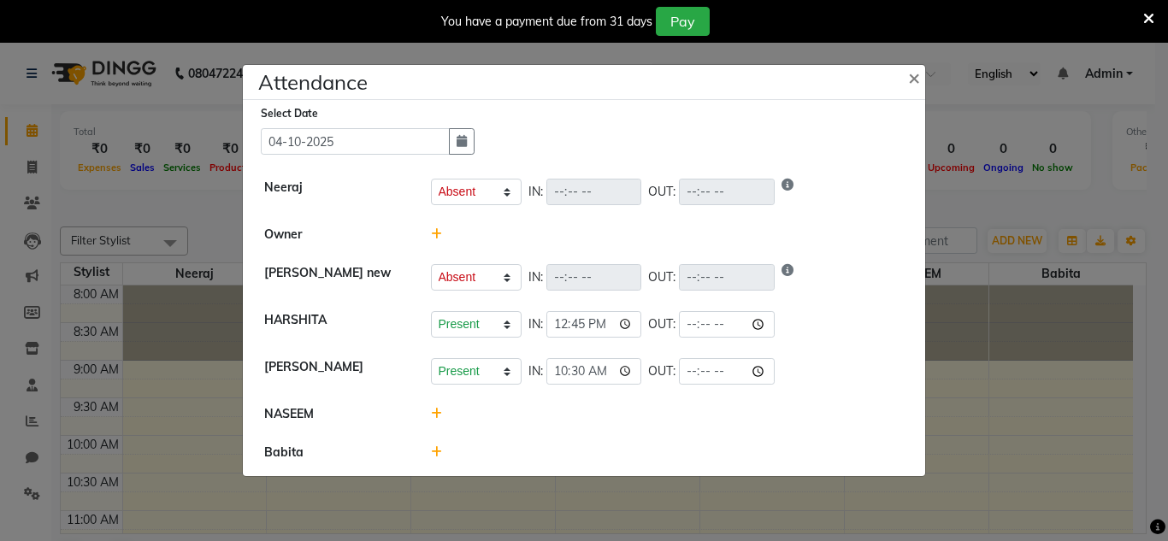
click at [433, 412] on icon at bounding box center [436, 414] width 11 height 12
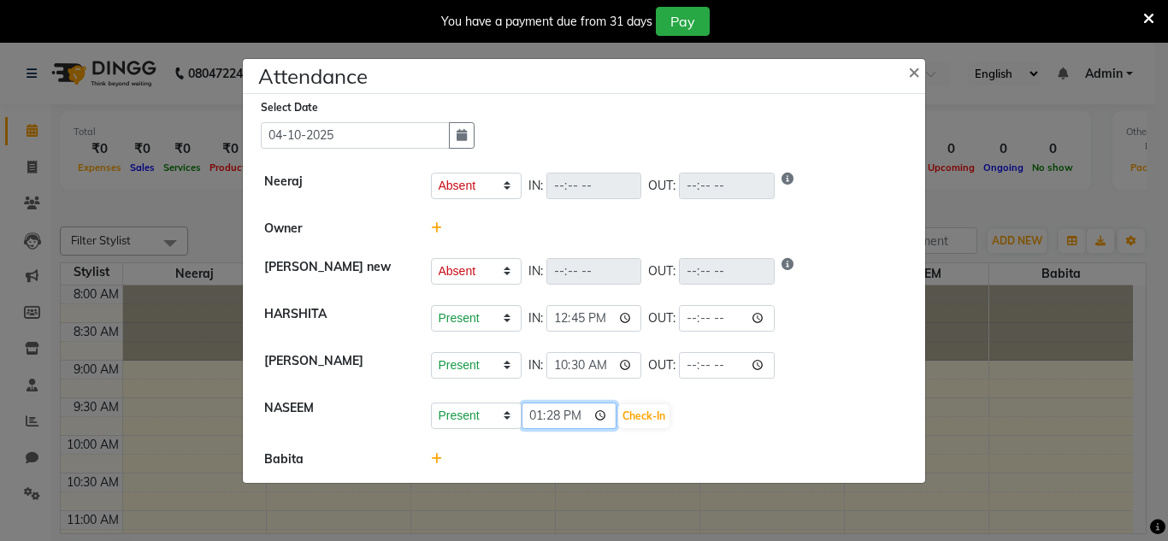
click at [600, 416] on input "13:28" at bounding box center [569, 416] width 96 height 26
type input "22:10"
click at [649, 417] on button "Check-In" at bounding box center [643, 416] width 51 height 24
select select "A"
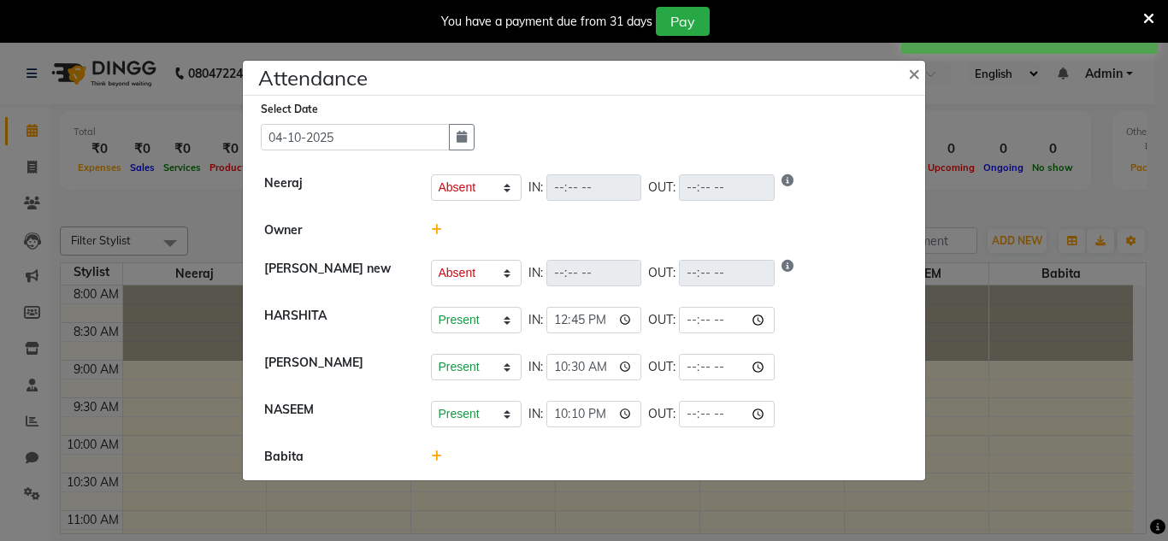
click at [431, 462] on icon at bounding box center [436, 456] width 11 height 12
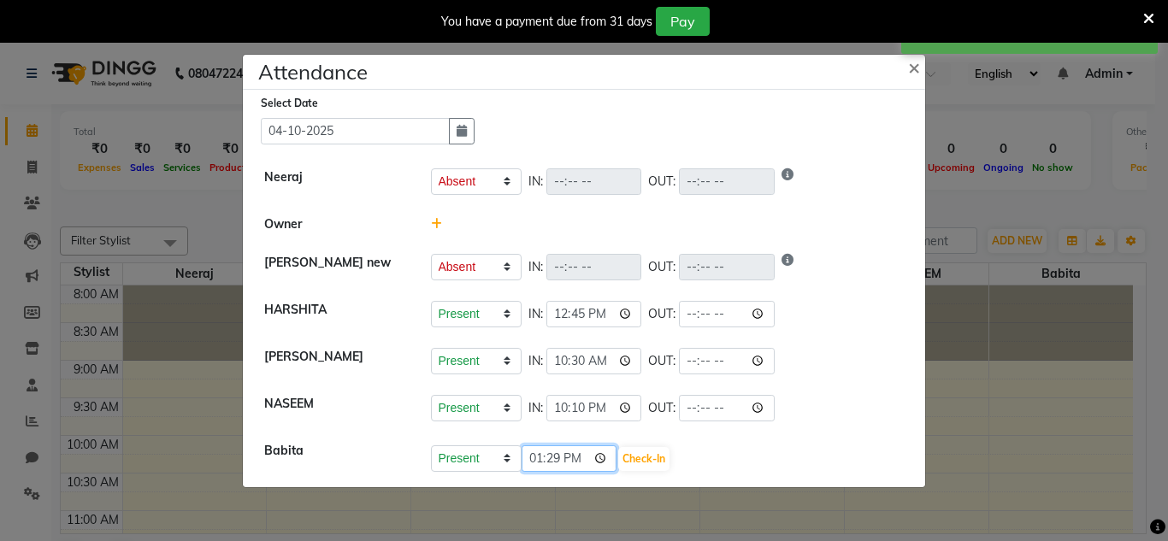
click at [602, 460] on input "13:29" at bounding box center [569, 458] width 96 height 26
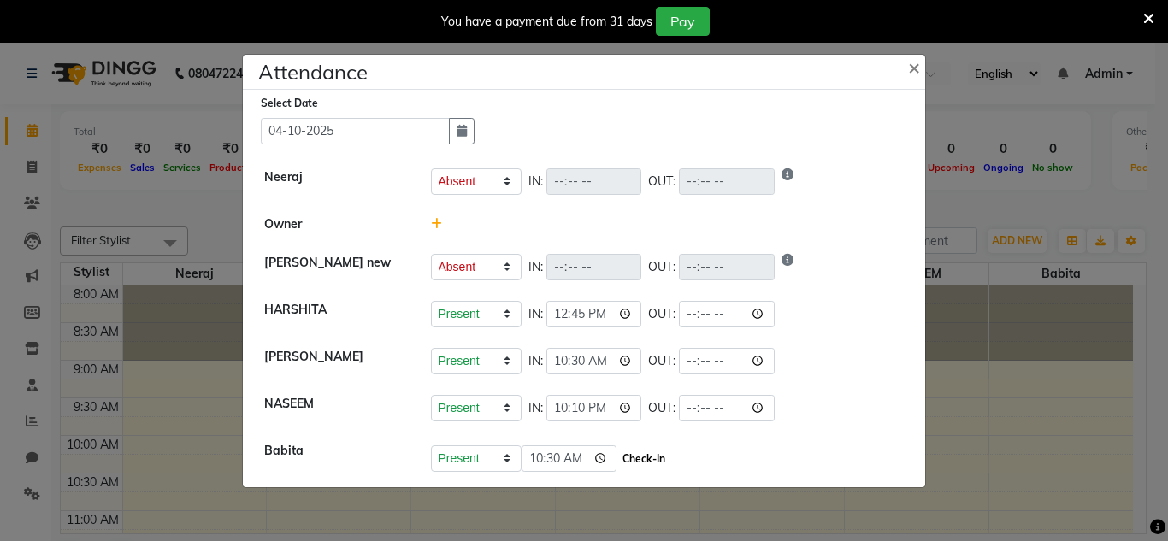
type input "10:30"
click at [650, 464] on button "Check-In" at bounding box center [643, 459] width 51 height 24
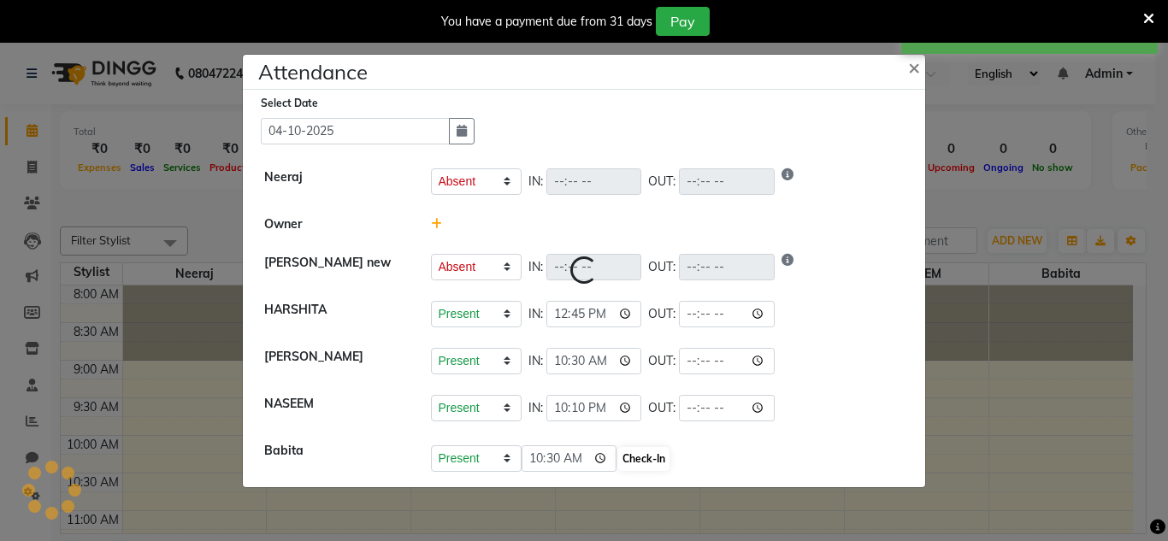
select select "A"
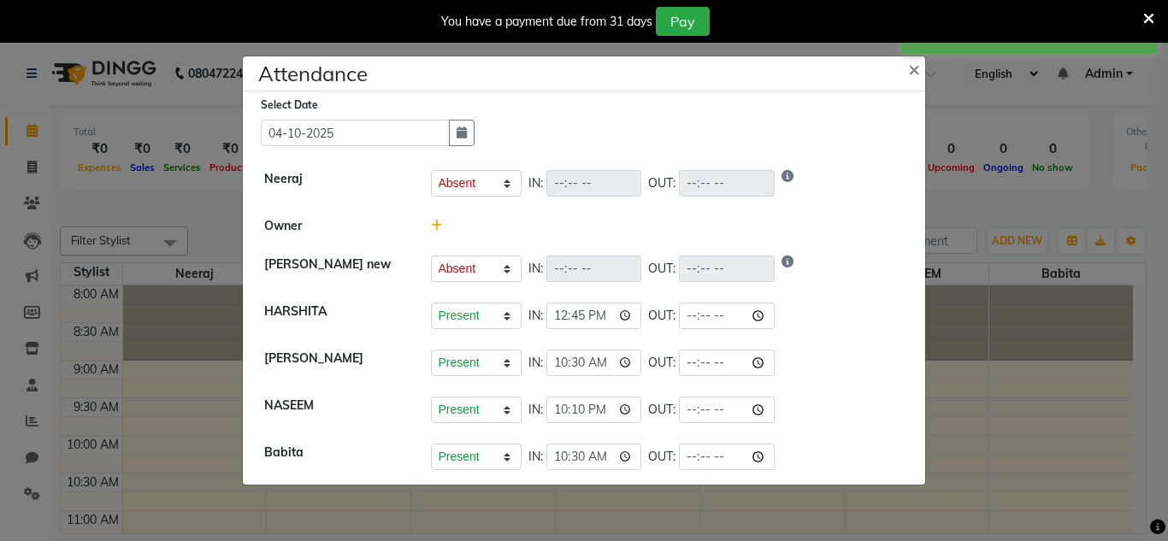
click at [435, 113] on div "Select Date 04-10-2025" at bounding box center [368, 121] width 214 height 50
click at [435, 116] on div "Select Date 04-10-2025" at bounding box center [368, 121] width 214 height 50
click at [438, 139] on input "04-10-2025" at bounding box center [355, 133] width 189 height 26
select select "10"
select select "2025"
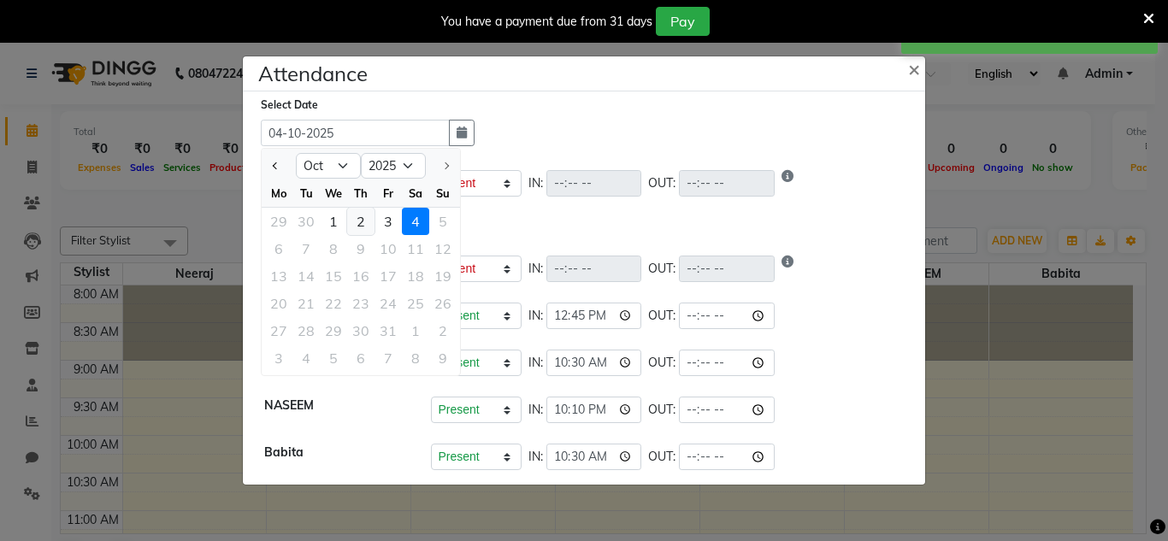
click at [360, 220] on div "2" at bounding box center [360, 221] width 27 height 27
type input "02-10-2025"
select select "A"
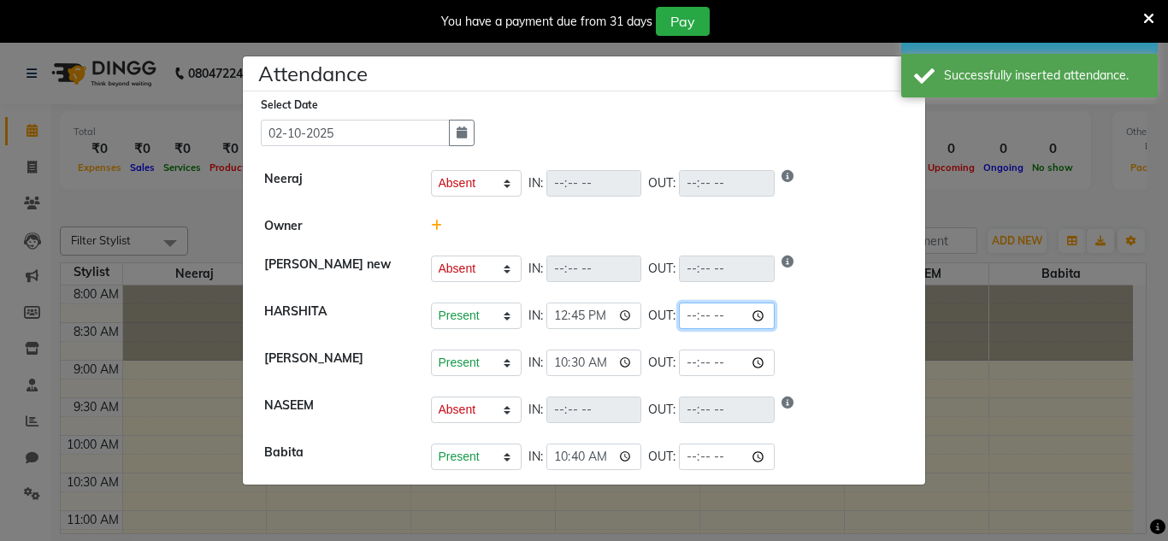
click at [764, 309] on input "time" at bounding box center [727, 316] width 96 height 26
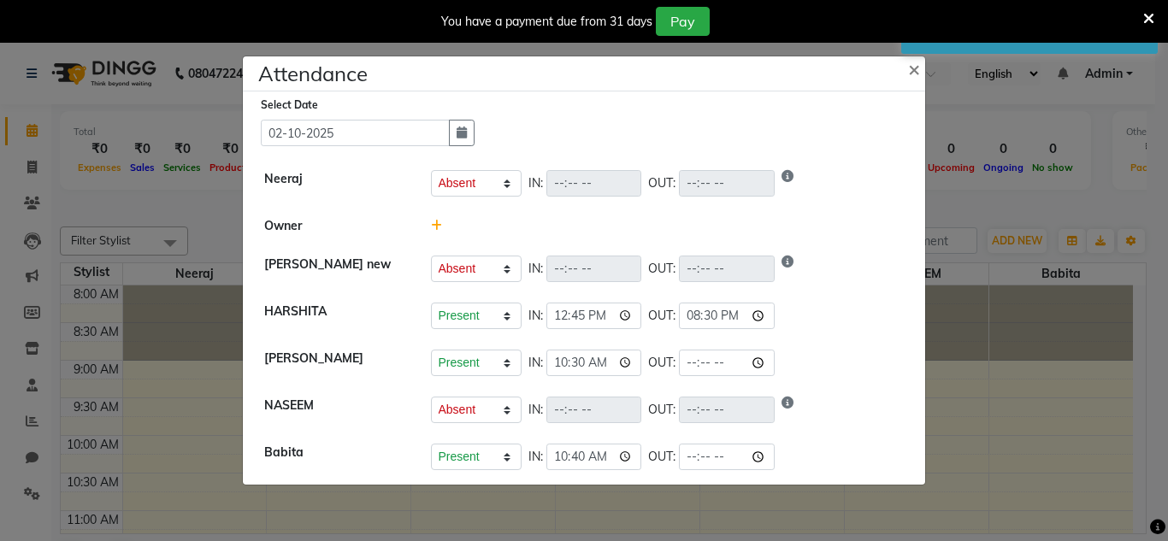
type input "20:30"
click at [860, 130] on div "Select Date 02-10-2025" at bounding box center [591, 121] width 660 height 50
select select "A"
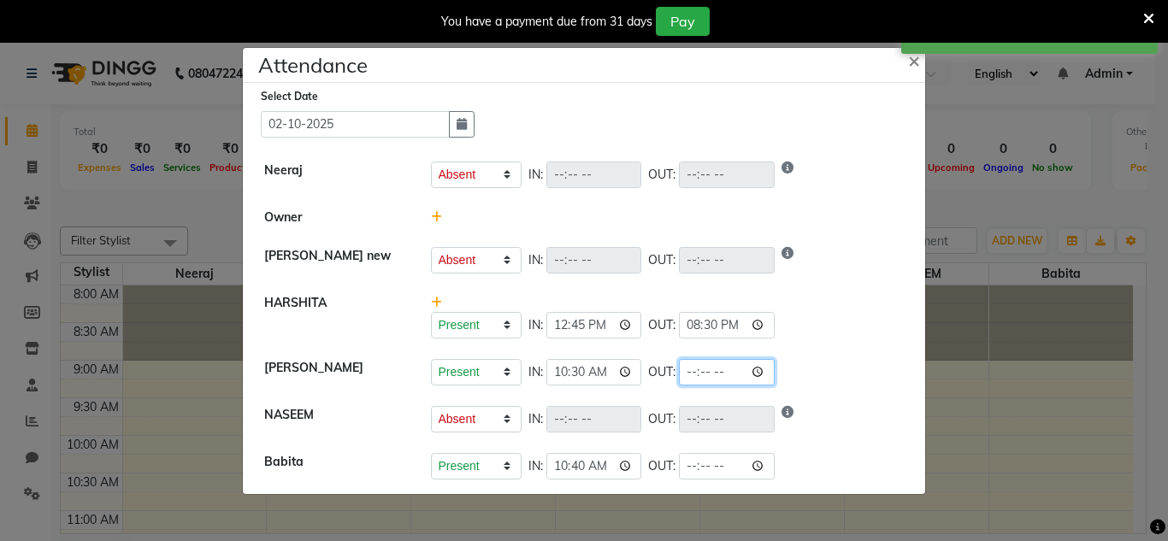
click at [768, 368] on input "time" at bounding box center [727, 372] width 96 height 26
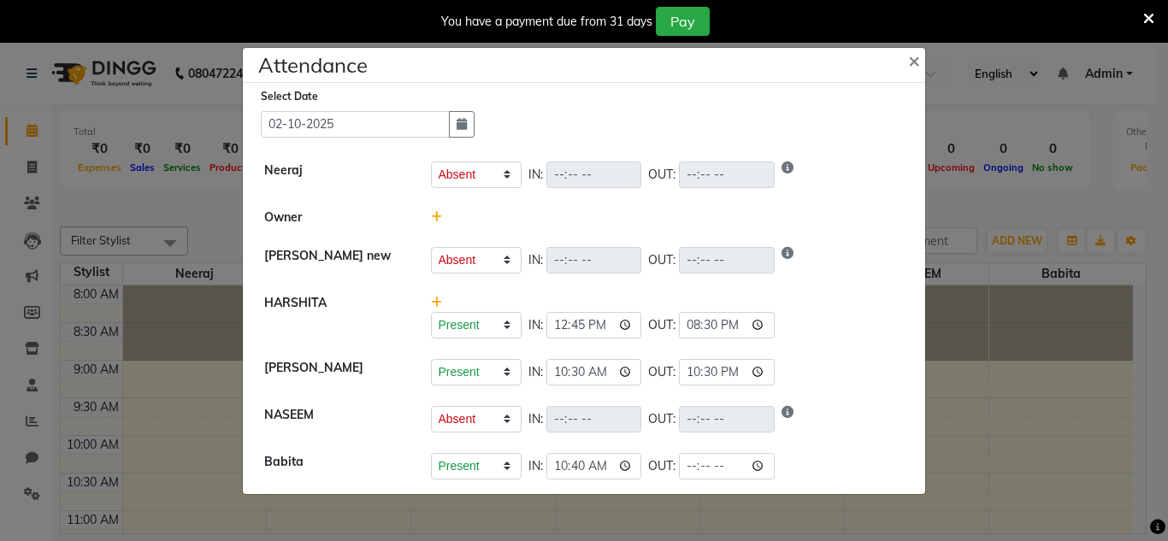
type input "22:30"
drag, startPoint x: 913, startPoint y: 202, endPoint x: 901, endPoint y: 206, distance: 12.7
click at [913, 203] on li "Owner" at bounding box center [584, 217] width 674 height 39
select select "A"
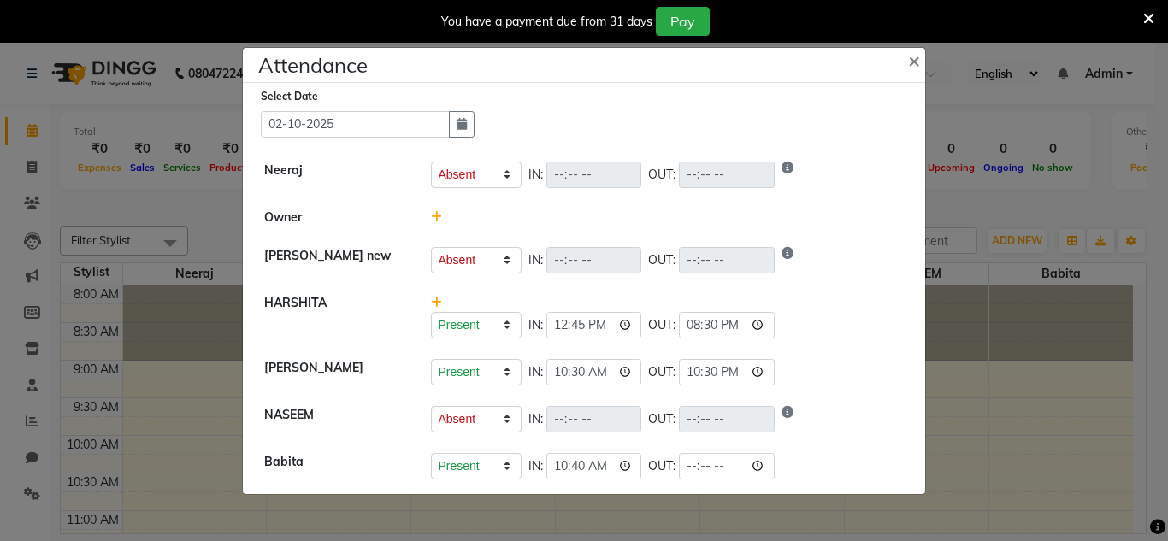
select select "A"
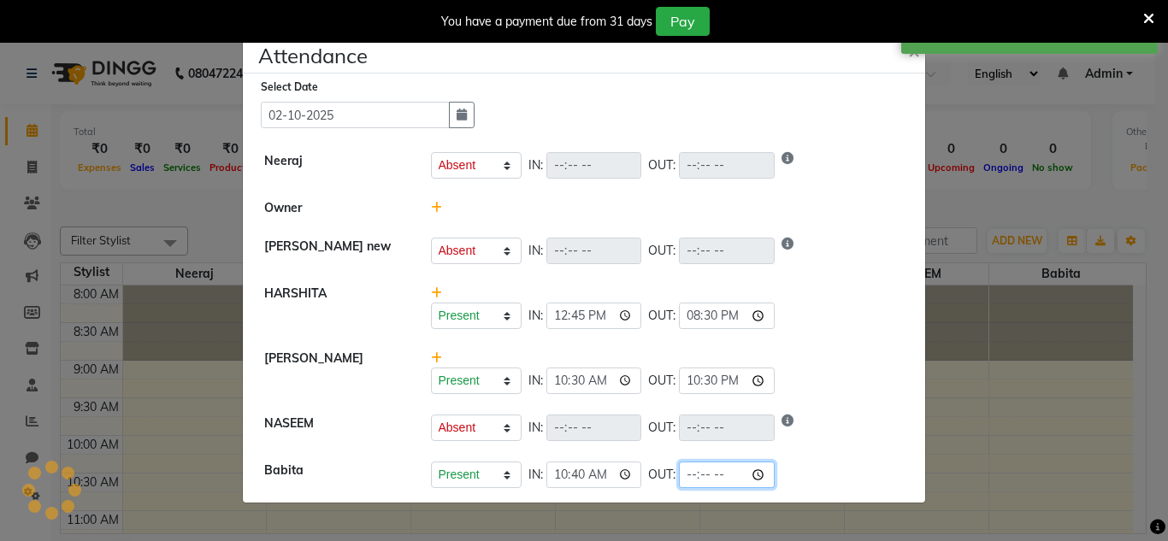
click at [773, 475] on input "time" at bounding box center [727, 475] width 96 height 26
type input "19:30"
click at [848, 295] on div "Present Absent Late Half Day Weekly Off IN: 12:45 OUT: 20:30" at bounding box center [667, 307] width 499 height 44
select select "A"
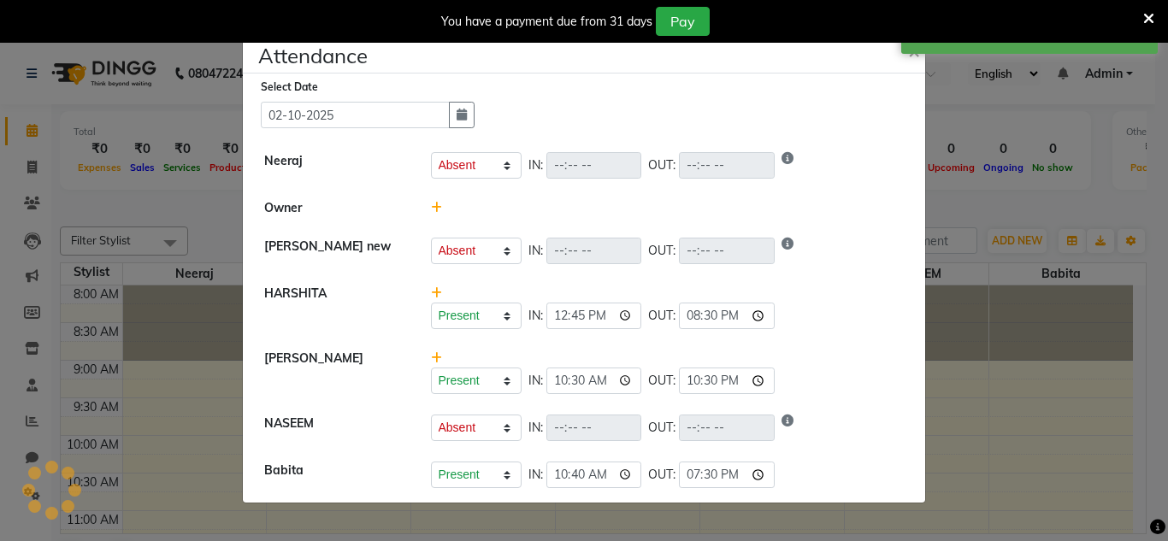
select select "A"
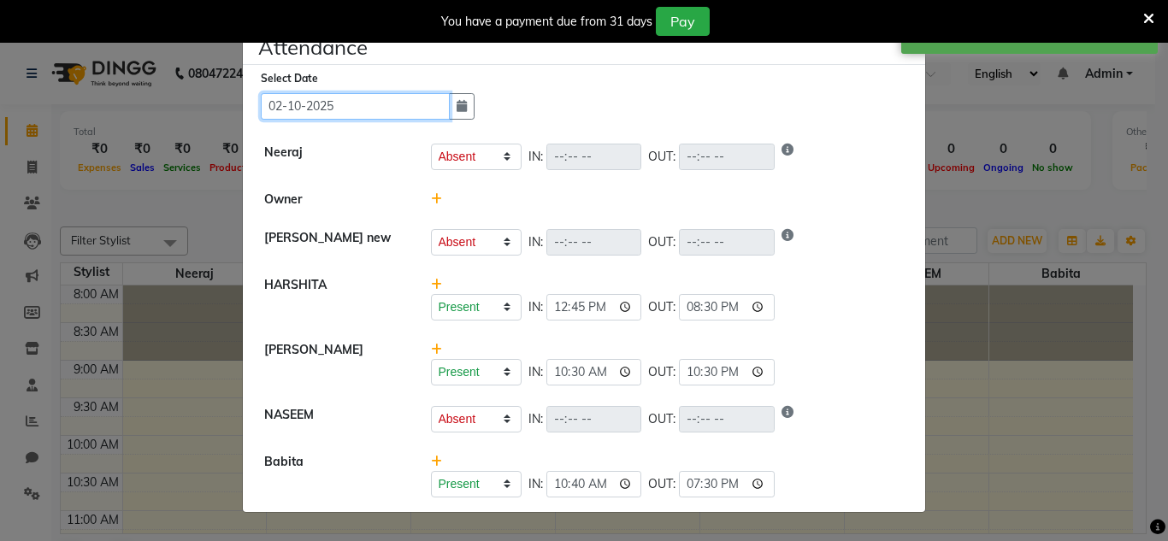
click at [364, 107] on input "02-10-2025" at bounding box center [355, 106] width 189 height 26
select select "10"
select select "2025"
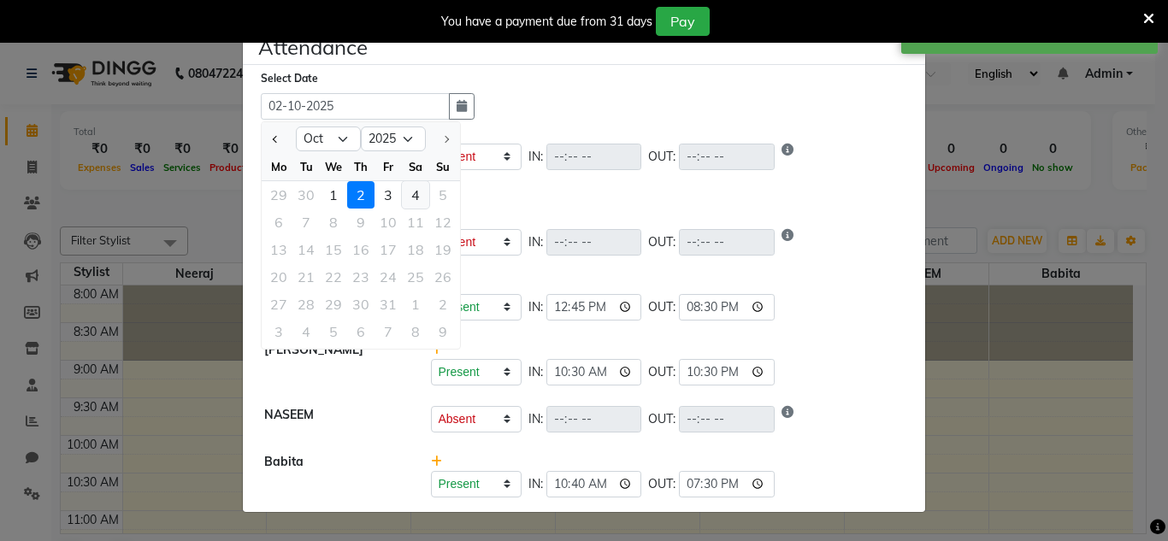
click at [412, 189] on div "4" at bounding box center [415, 194] width 27 height 27
type input "04-10-2025"
select select "A"
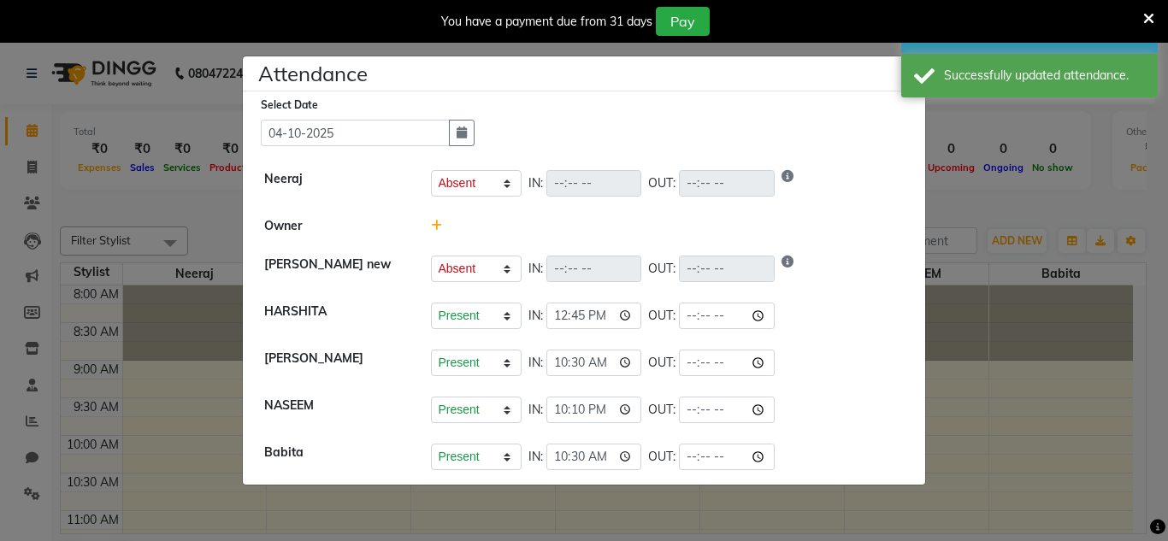
click at [1034, 214] on ngb-modal-window "Attendance × Select Date 04-10-2025 Neeraj Present Absent Late Half Day Weekly …" at bounding box center [584, 270] width 1168 height 541
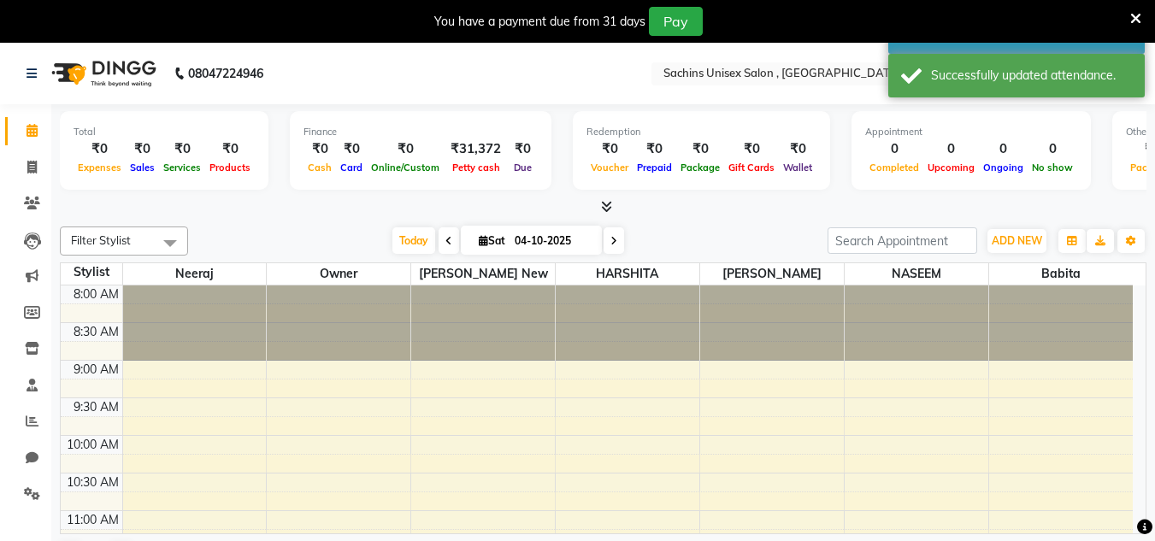
click at [1139, 11] on icon at bounding box center [1135, 18] width 11 height 15
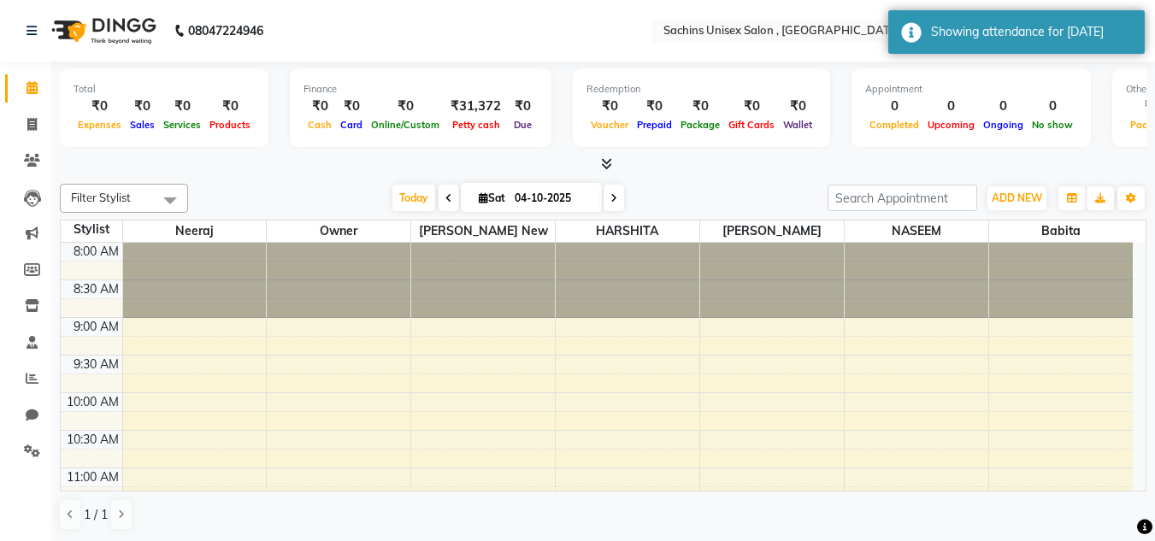
click at [489, 51] on nav "08047224946 Select Location × Sachins Unisex Salon , Thakurli English ENGLISH E…" at bounding box center [577, 31] width 1155 height 62
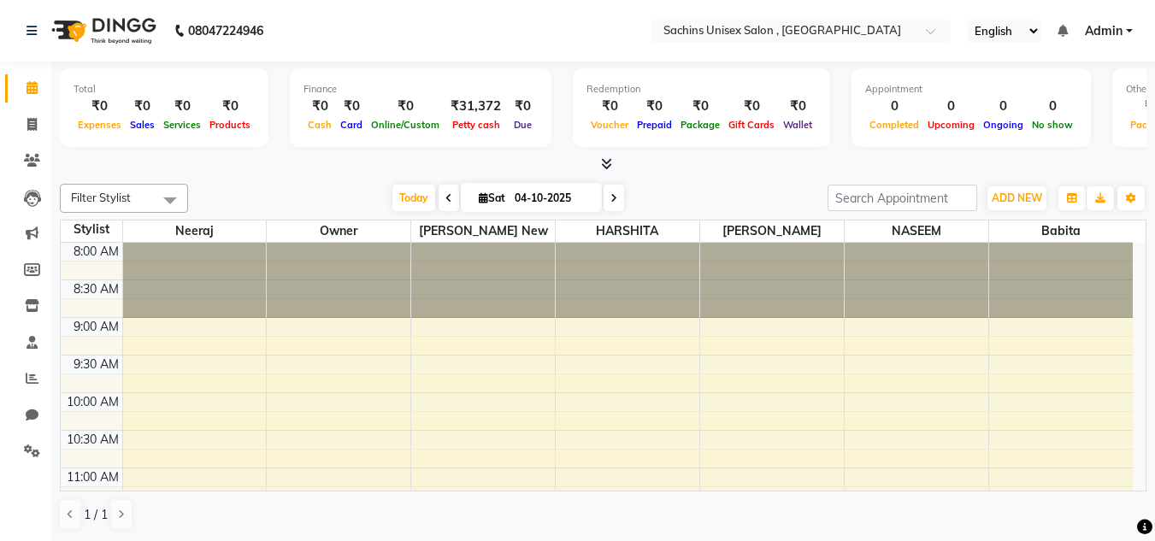
click at [1096, 32] on span "Admin" at bounding box center [1104, 31] width 38 height 18
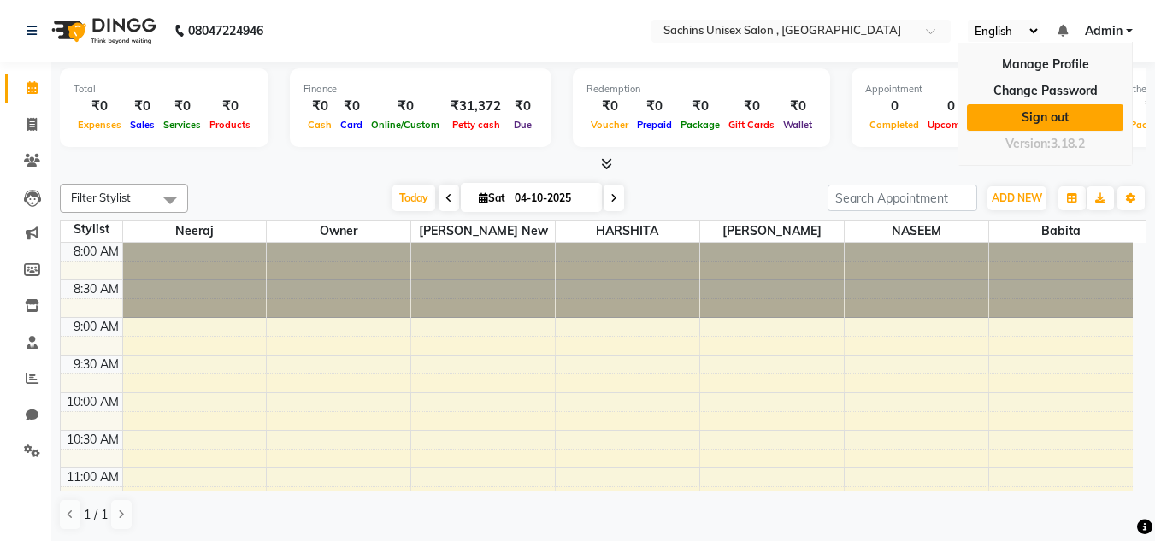
click at [1068, 115] on link "Sign out" at bounding box center [1045, 117] width 156 height 26
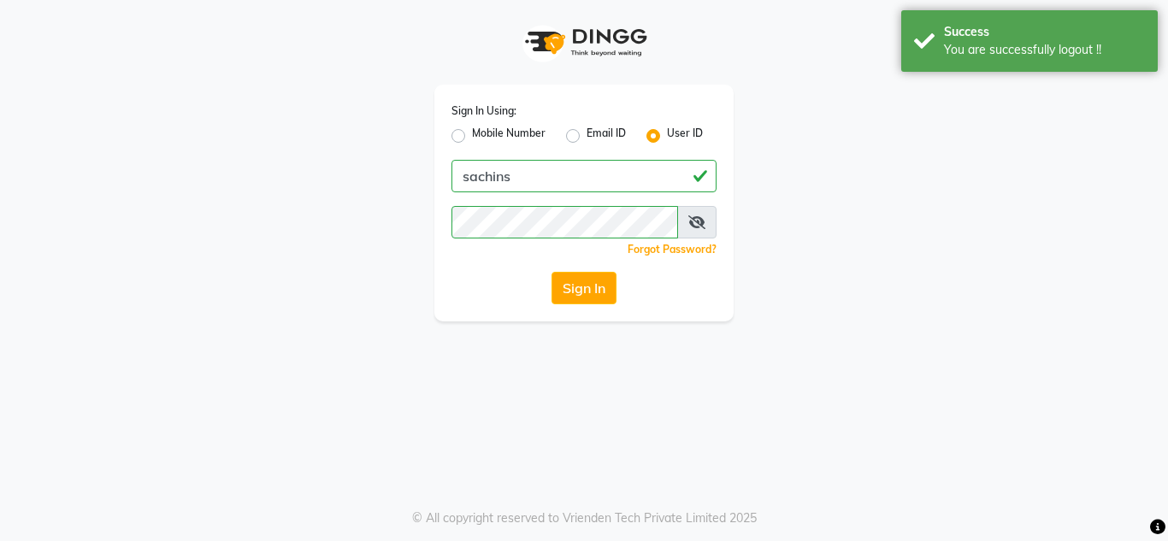
click at [488, 132] on label "Mobile Number" at bounding box center [509, 136] width 74 height 21
click at [483, 132] on input "Mobile Number" at bounding box center [477, 131] width 11 height 11
radio input "true"
radio input "false"
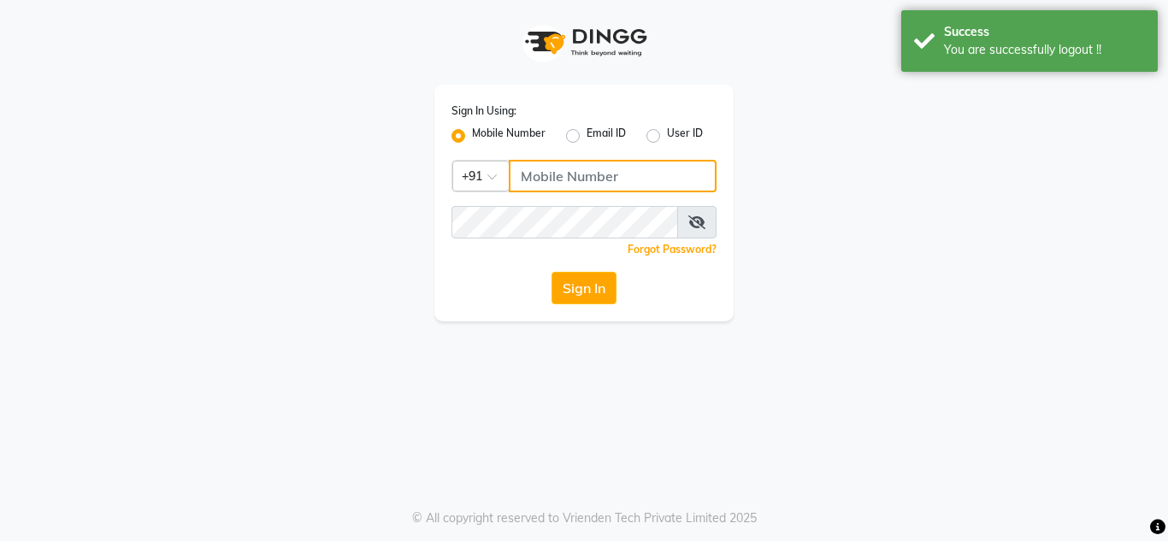
click at [542, 174] on input "Username" at bounding box center [613, 176] width 208 height 32
type input "7710840305"
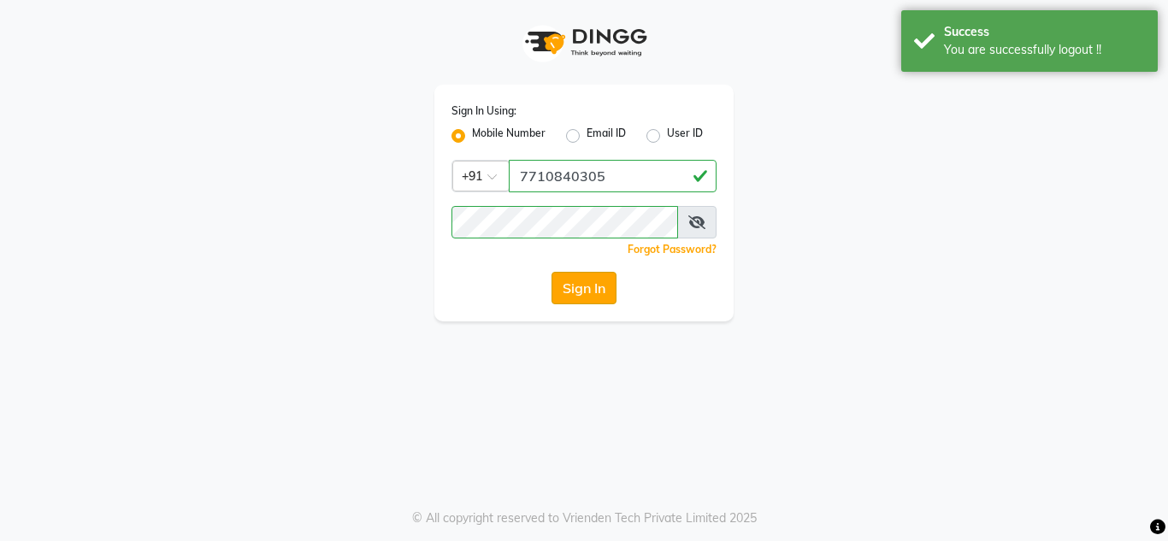
click at [591, 286] on button "Sign In" at bounding box center [583, 288] width 65 height 32
